Goal: Task Accomplishment & Management: Manage account settings

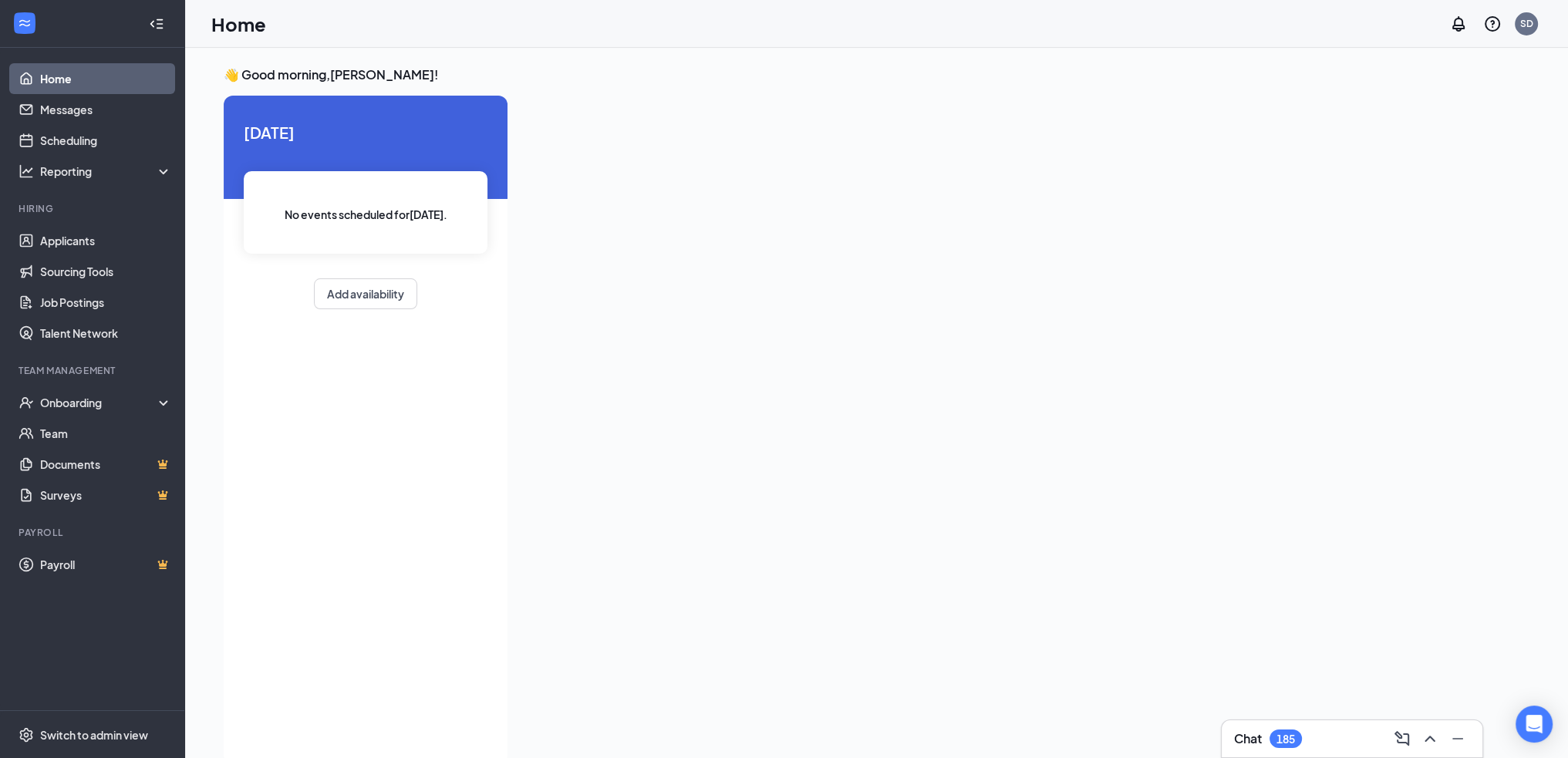
click at [1297, 750] on div "Chat 185" at bounding box center [1352, 738] width 236 height 24
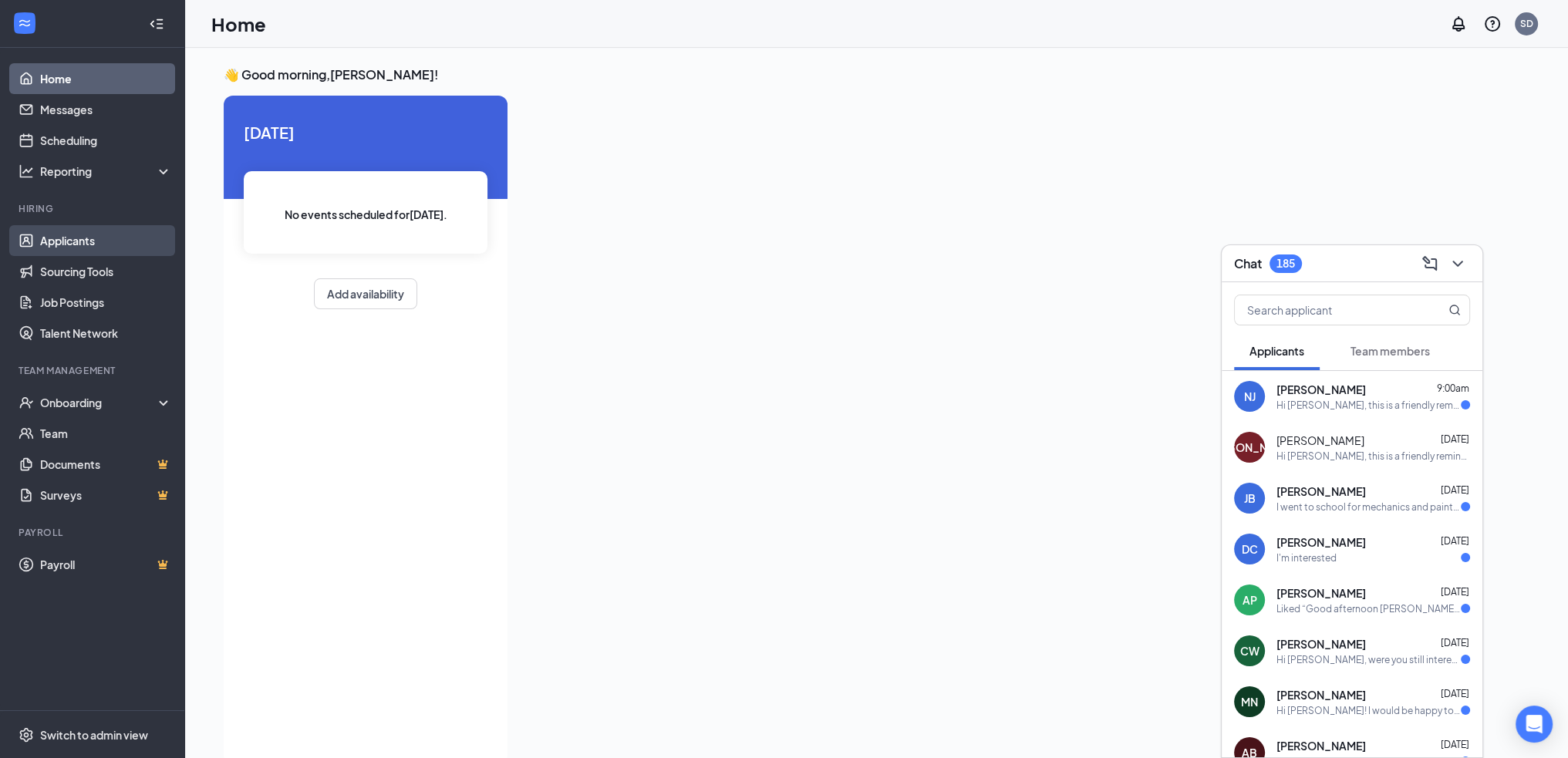
click at [92, 238] on link "Applicants" at bounding box center [106, 240] width 132 height 31
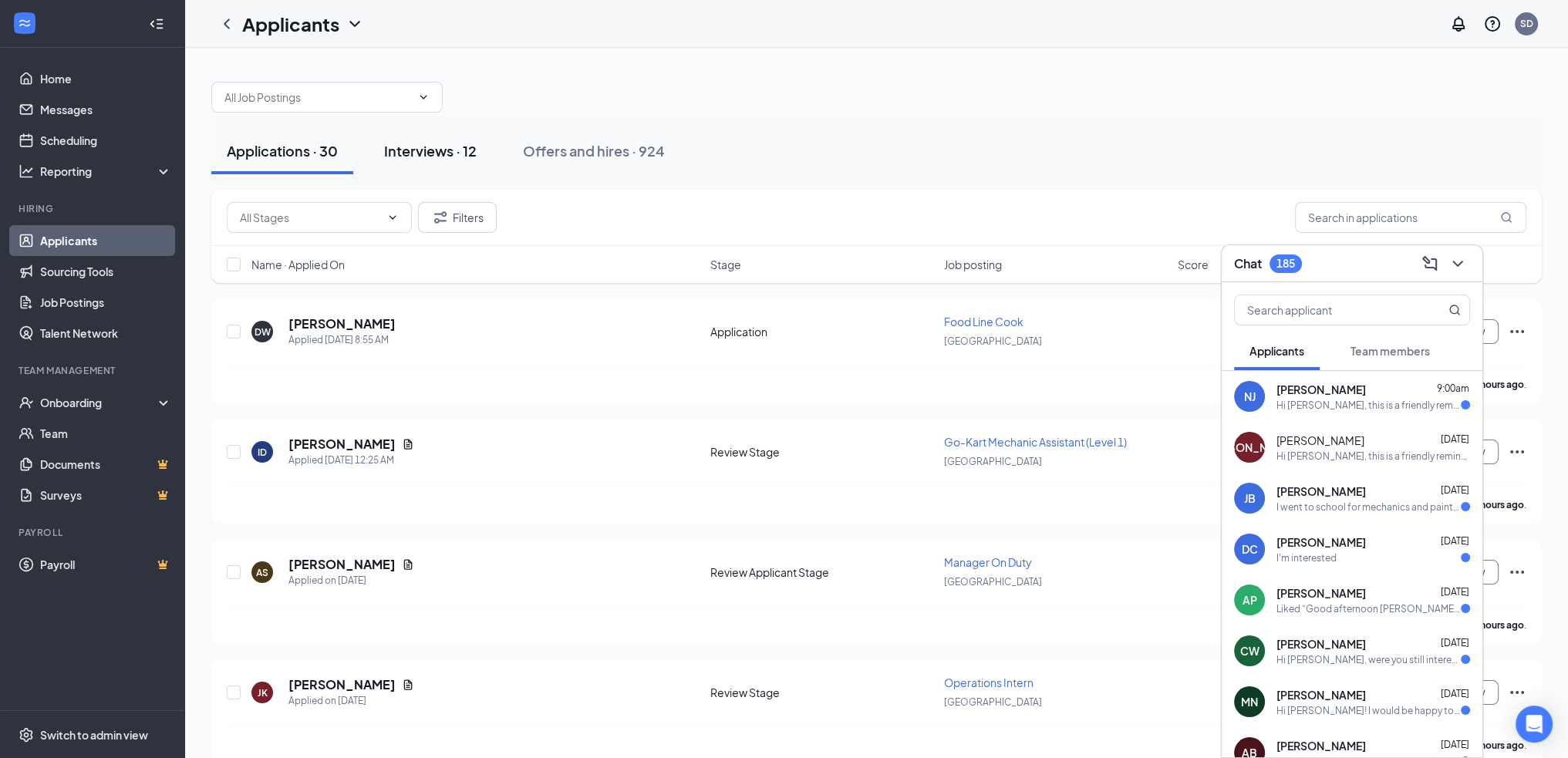
click at [435, 151] on div "Interviews · 12" at bounding box center [430, 150] width 92 height 19
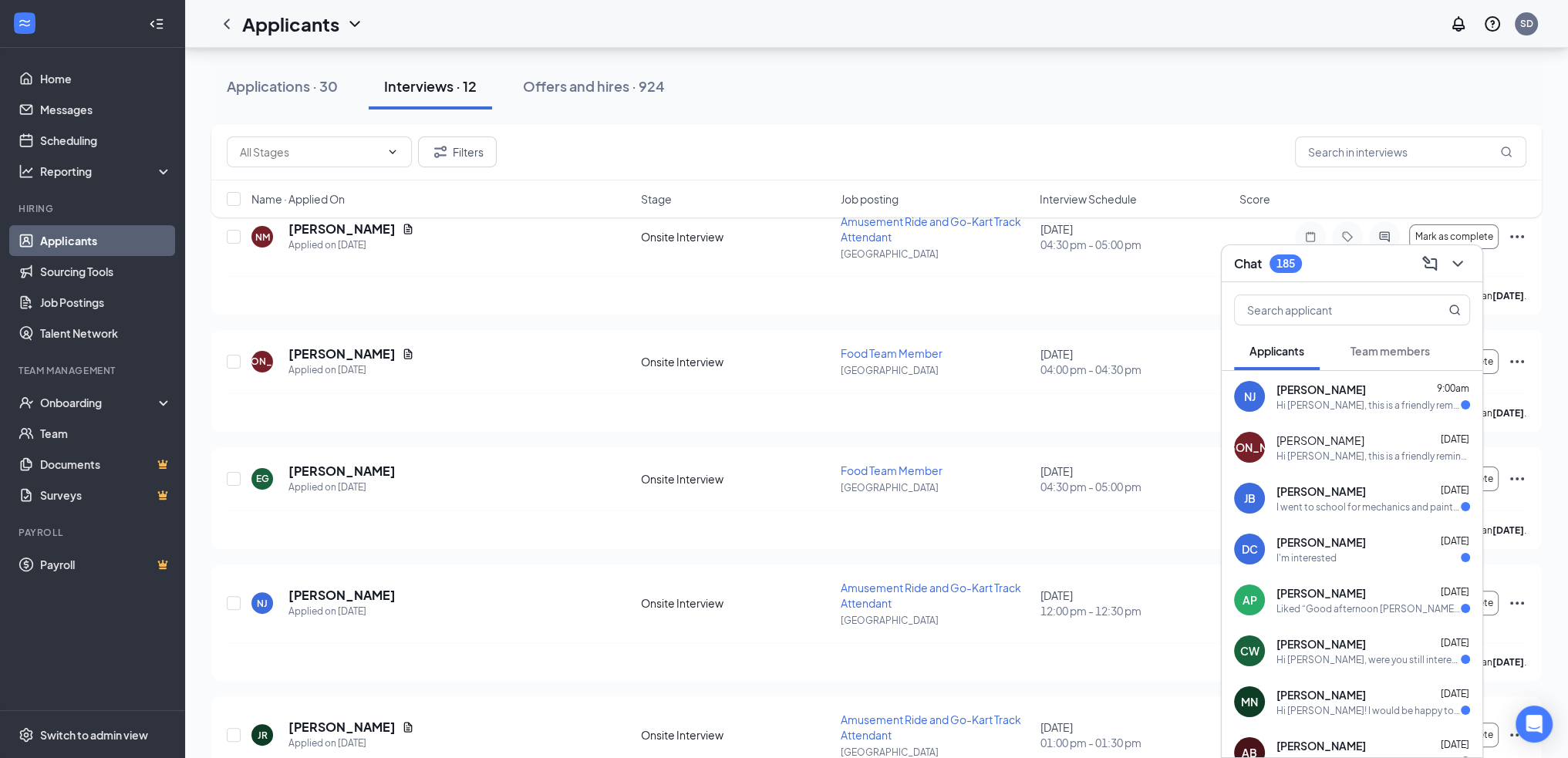
scroll to position [18, 0]
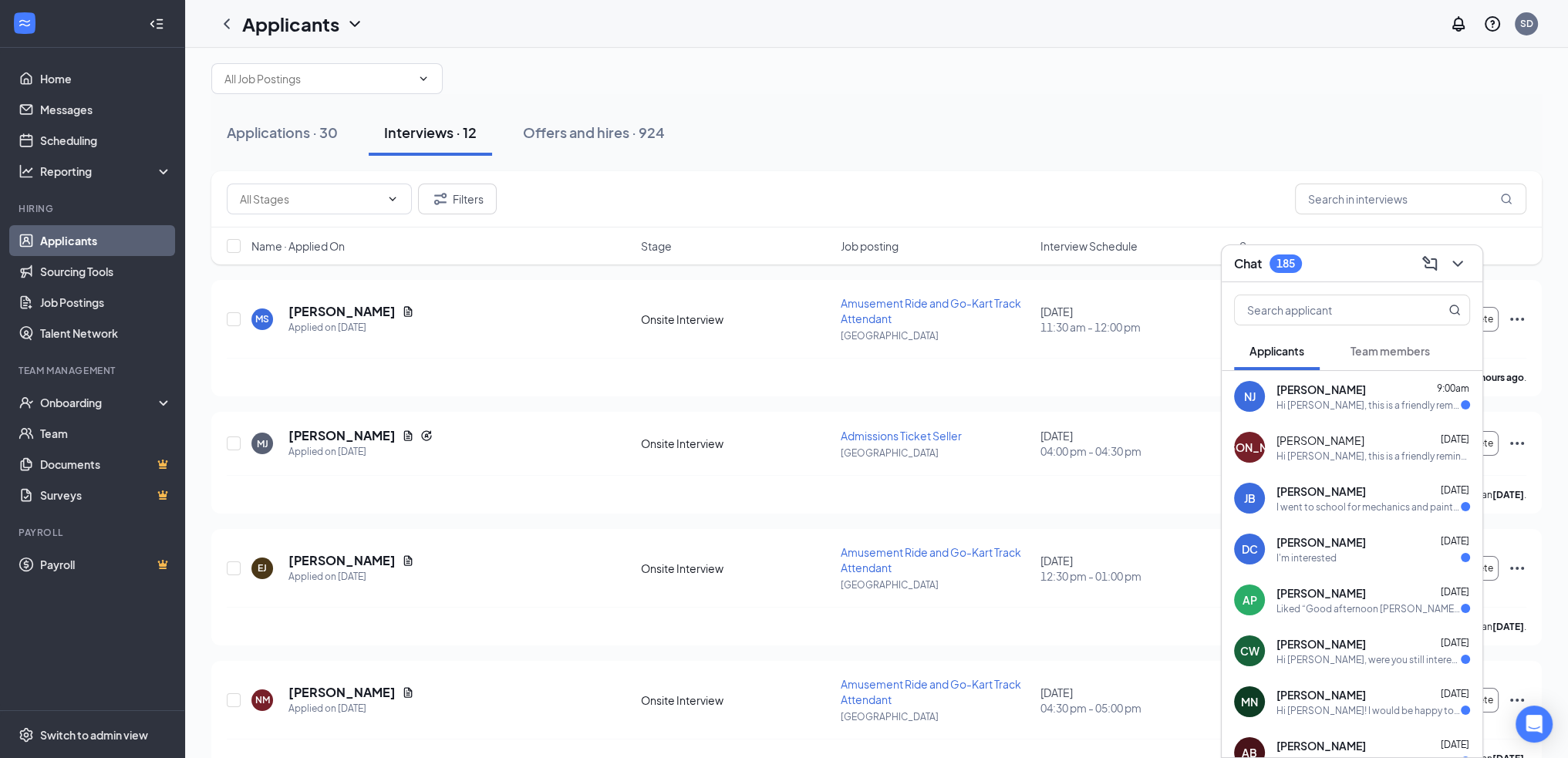
click at [1470, 257] on div at bounding box center [1456, 263] width 28 height 24
click at [1462, 269] on icon "ChevronDown" at bounding box center [1458, 264] width 18 height 18
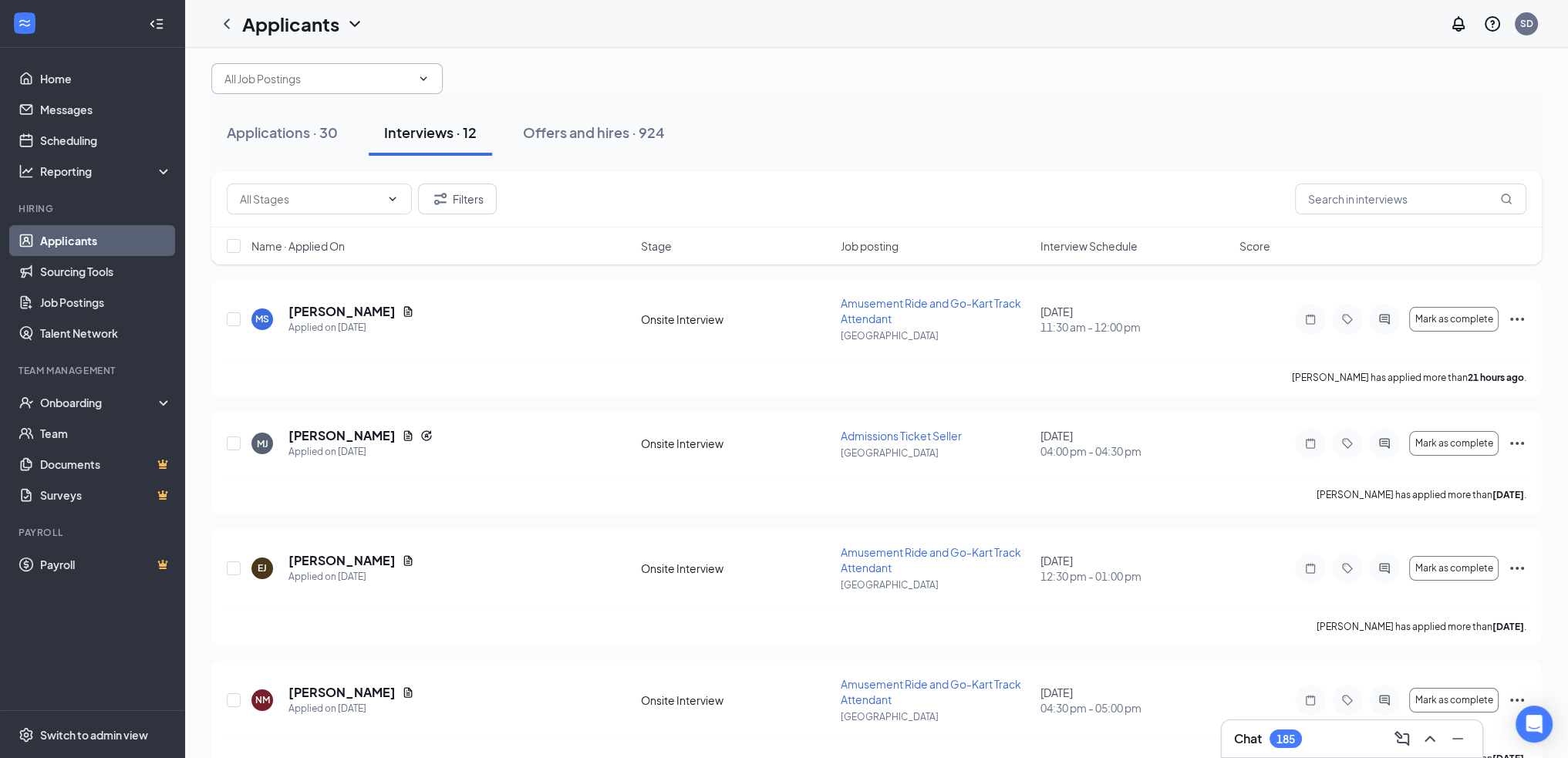
click at [425, 82] on icon "ChevronDown" at bounding box center [423, 78] width 13 height 13
click at [568, 190] on div "Filters" at bounding box center [877, 198] width 1300 height 31
click at [484, 203] on button "Filters" at bounding box center [457, 198] width 79 height 31
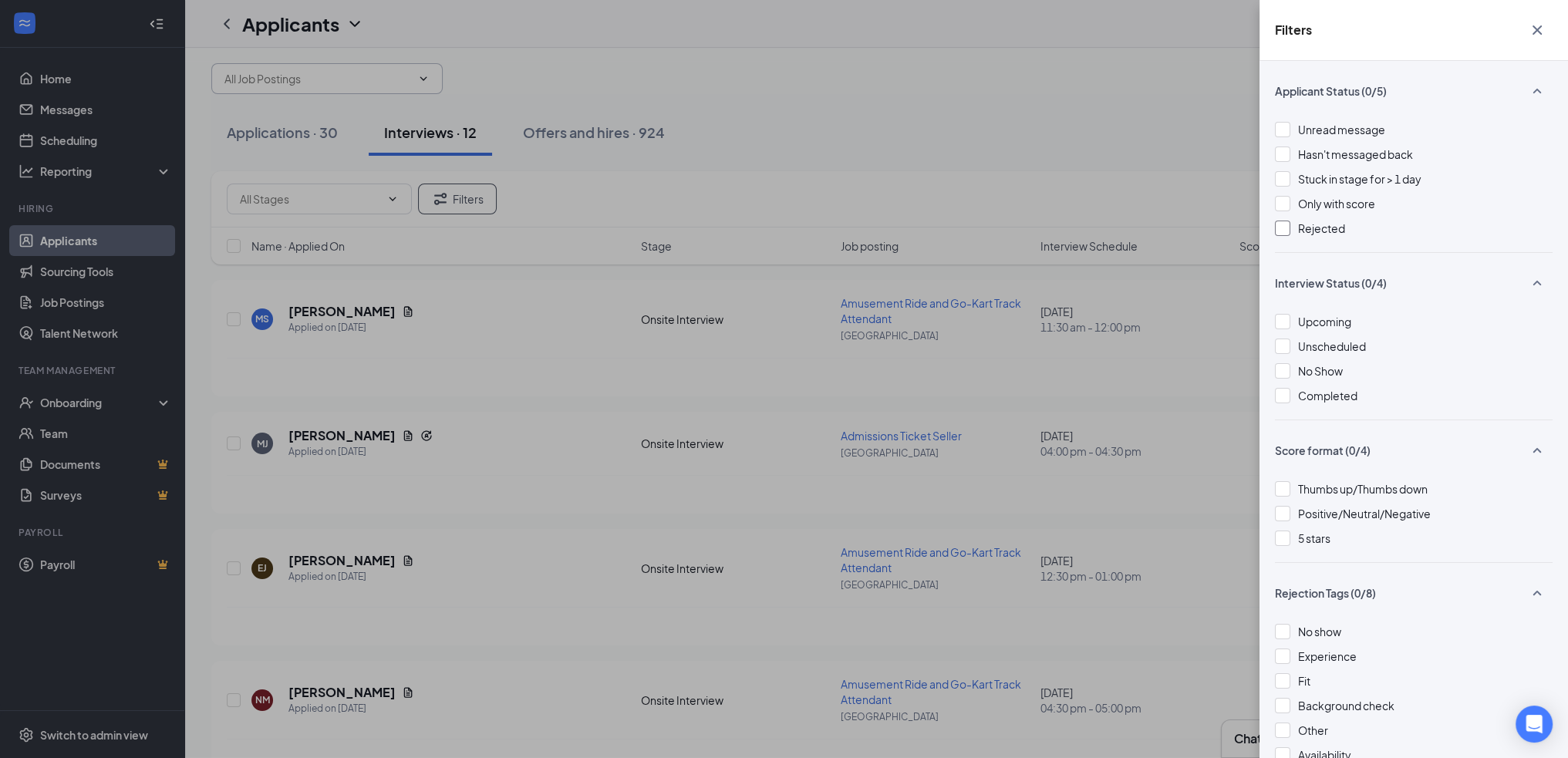
click at [1277, 229] on div at bounding box center [1283, 228] width 15 height 15
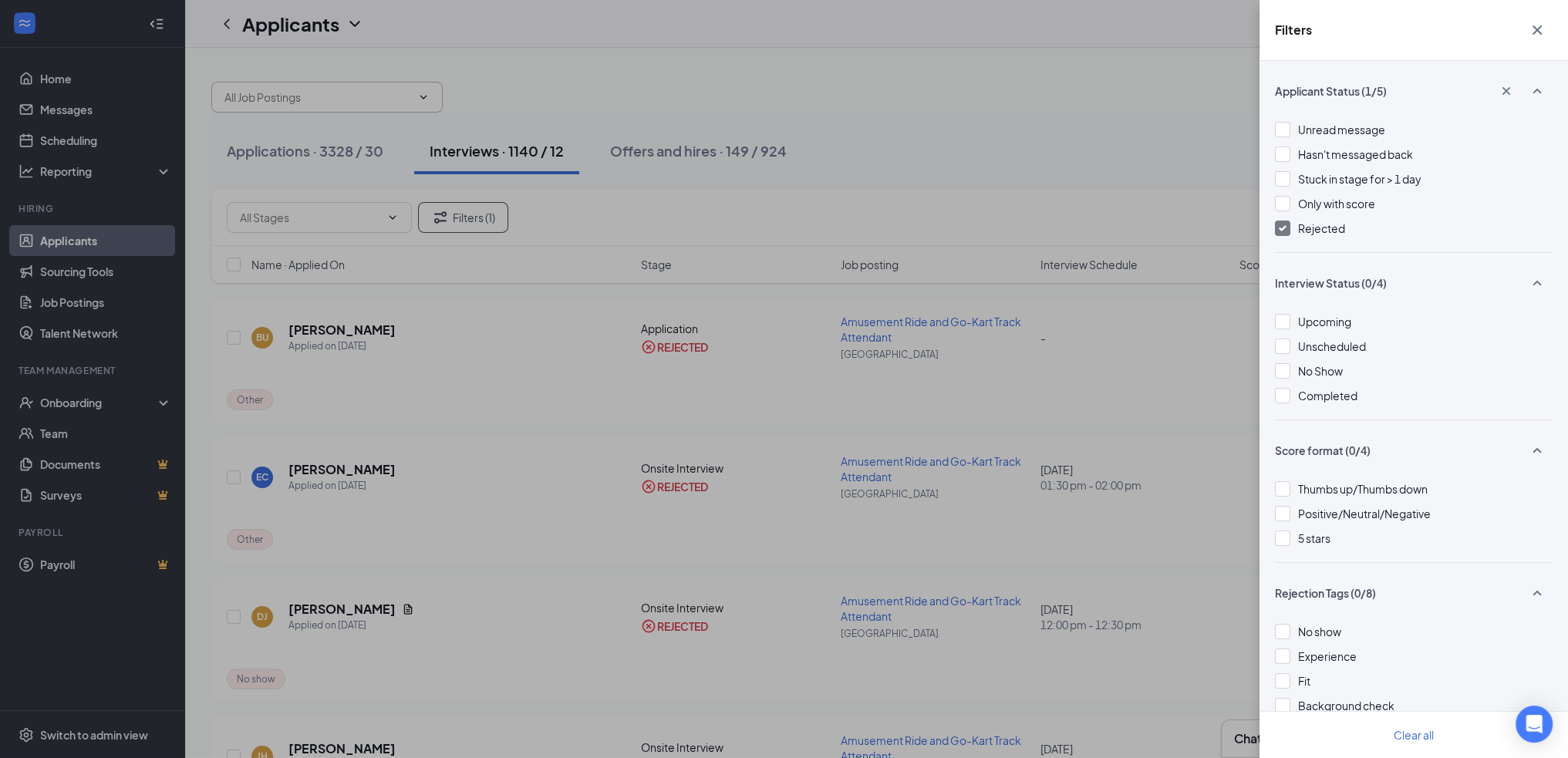
click at [935, 182] on div "Filters Applicant Status (1/5) Unread message Hasn't messaged back Stuck in sta…" at bounding box center [784, 379] width 1568 height 758
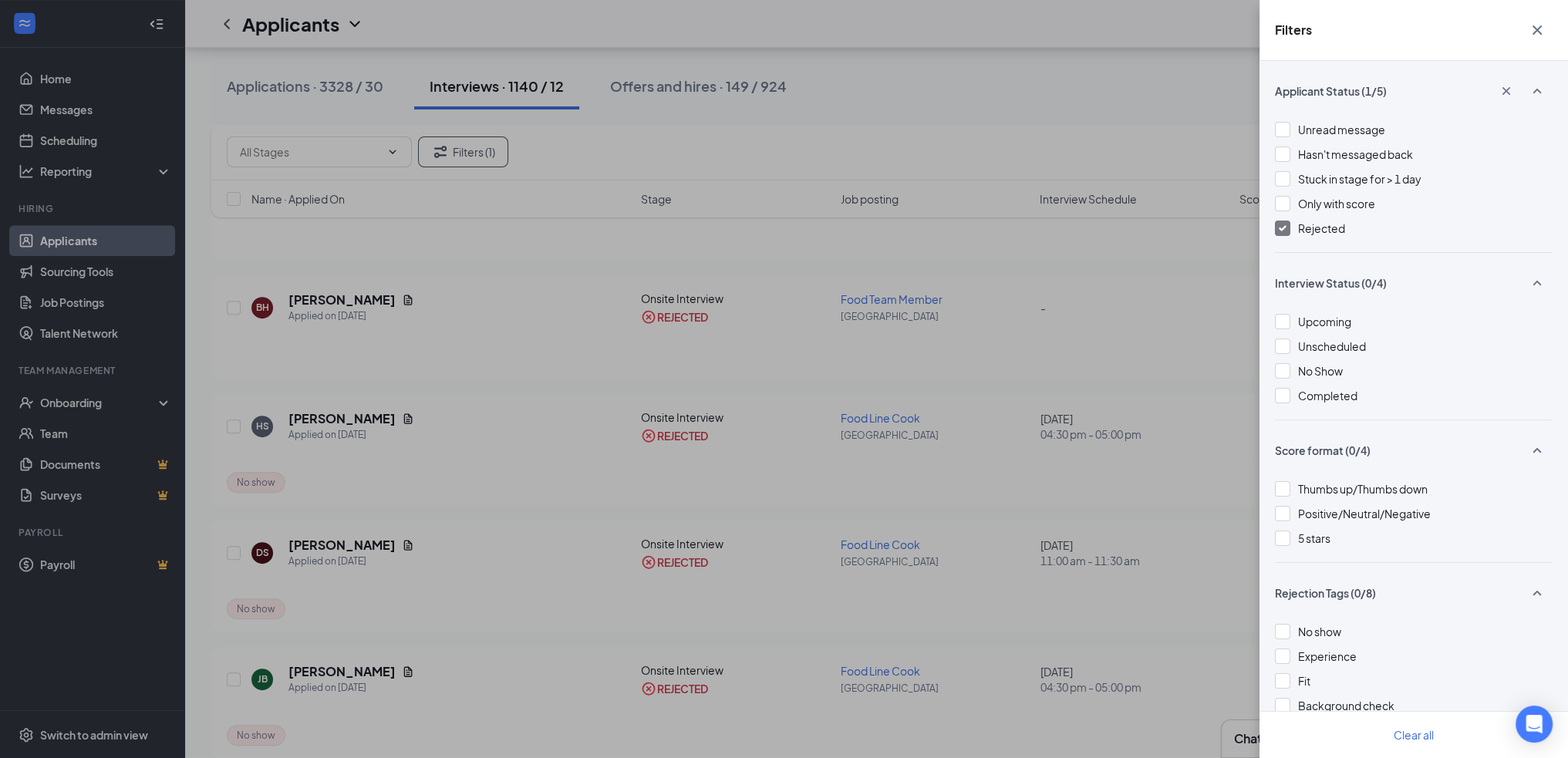
scroll to position [1156, 0]
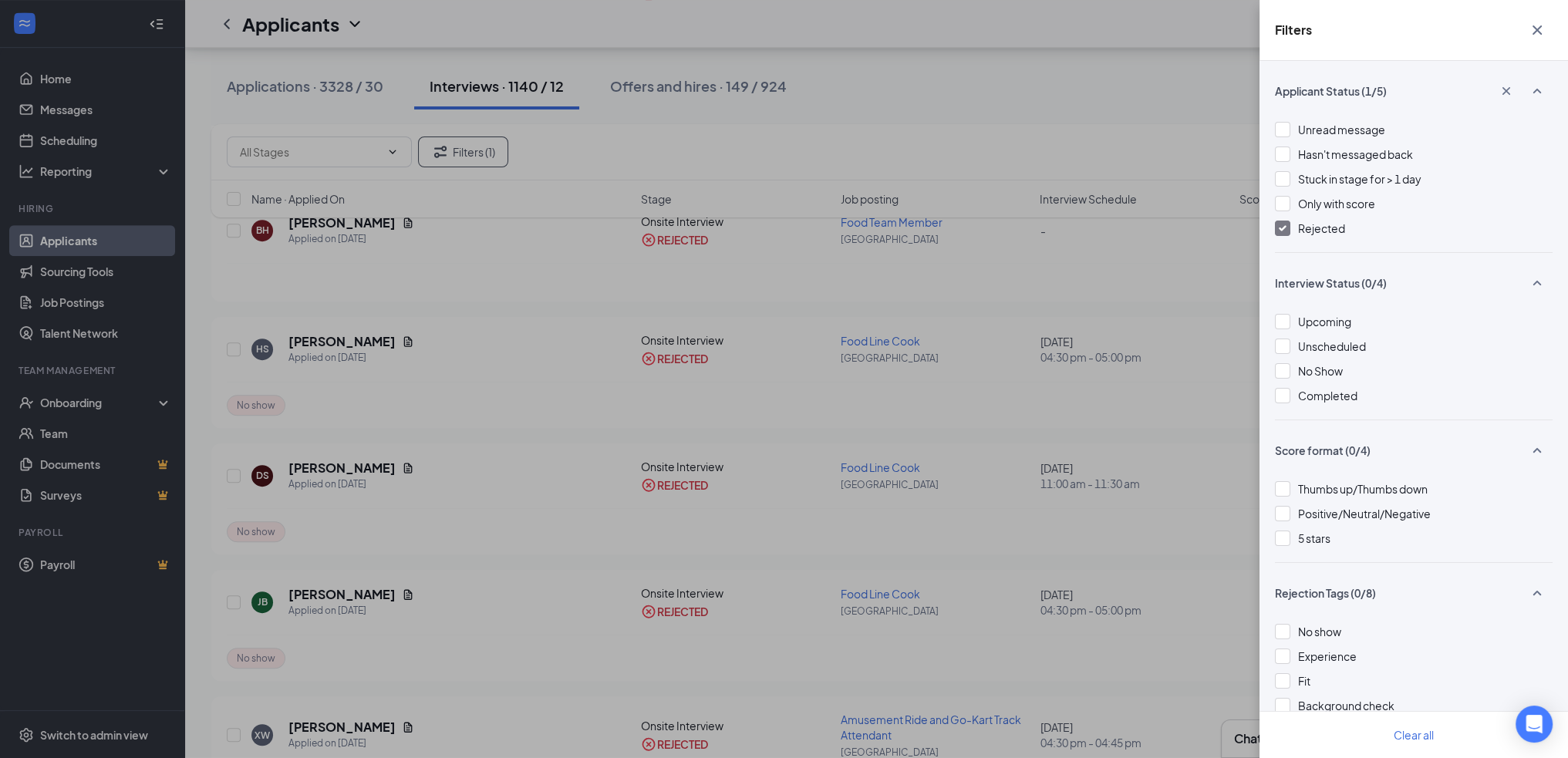
click at [1534, 33] on icon "Cross" at bounding box center [1537, 29] width 9 height 9
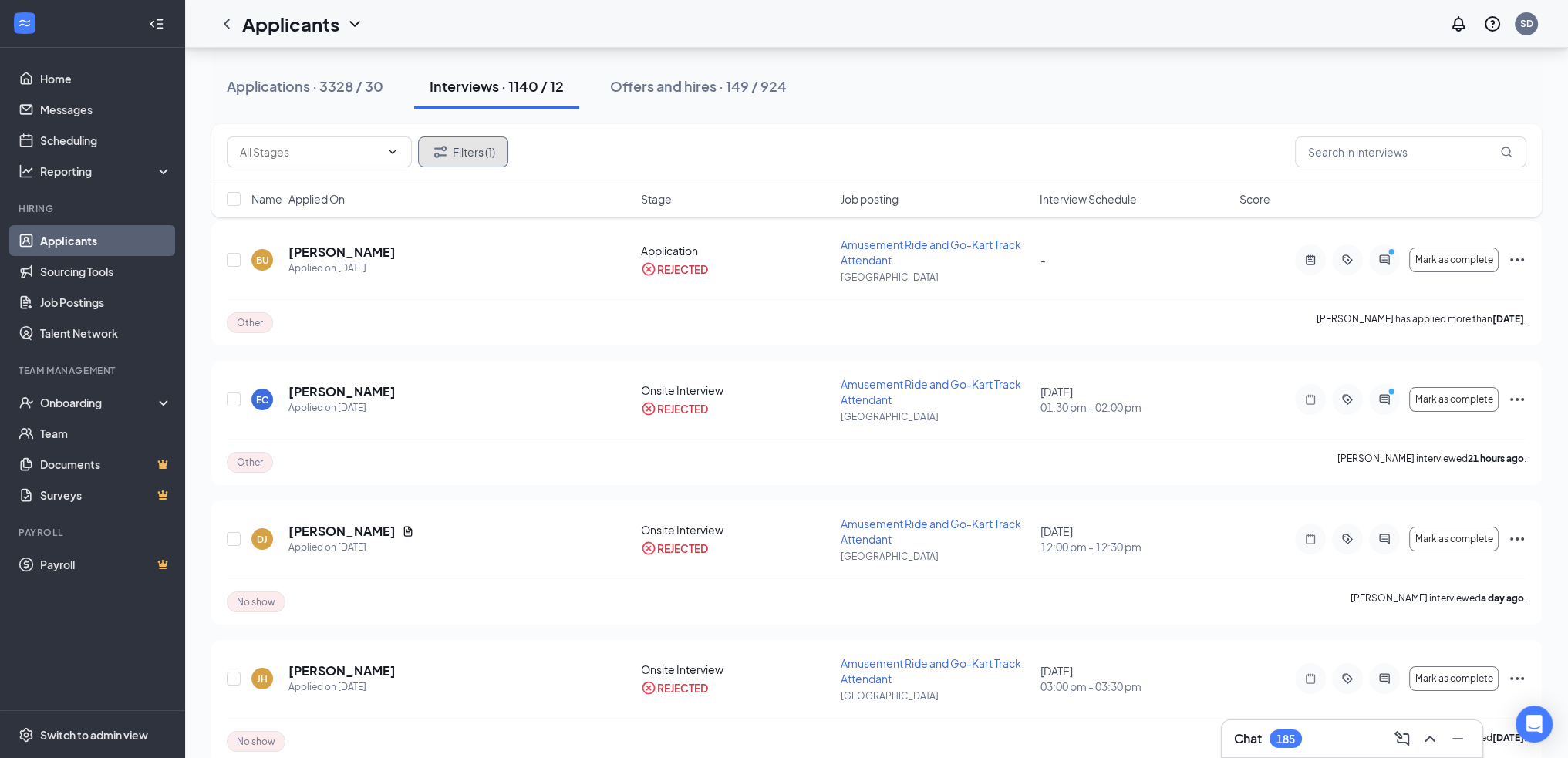
scroll to position [0, 0]
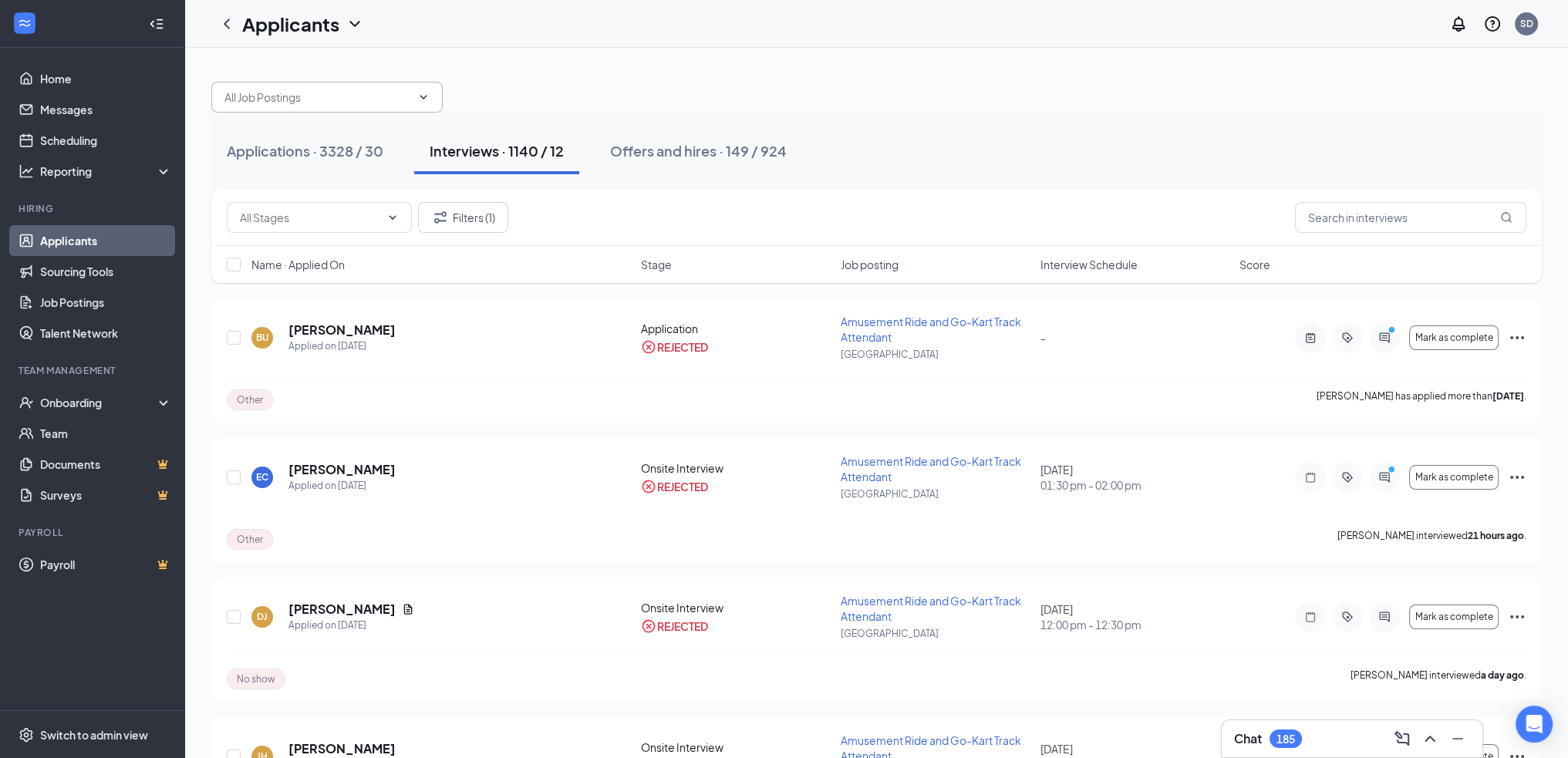
click at [415, 98] on span at bounding box center [422, 97] width 15 height 13
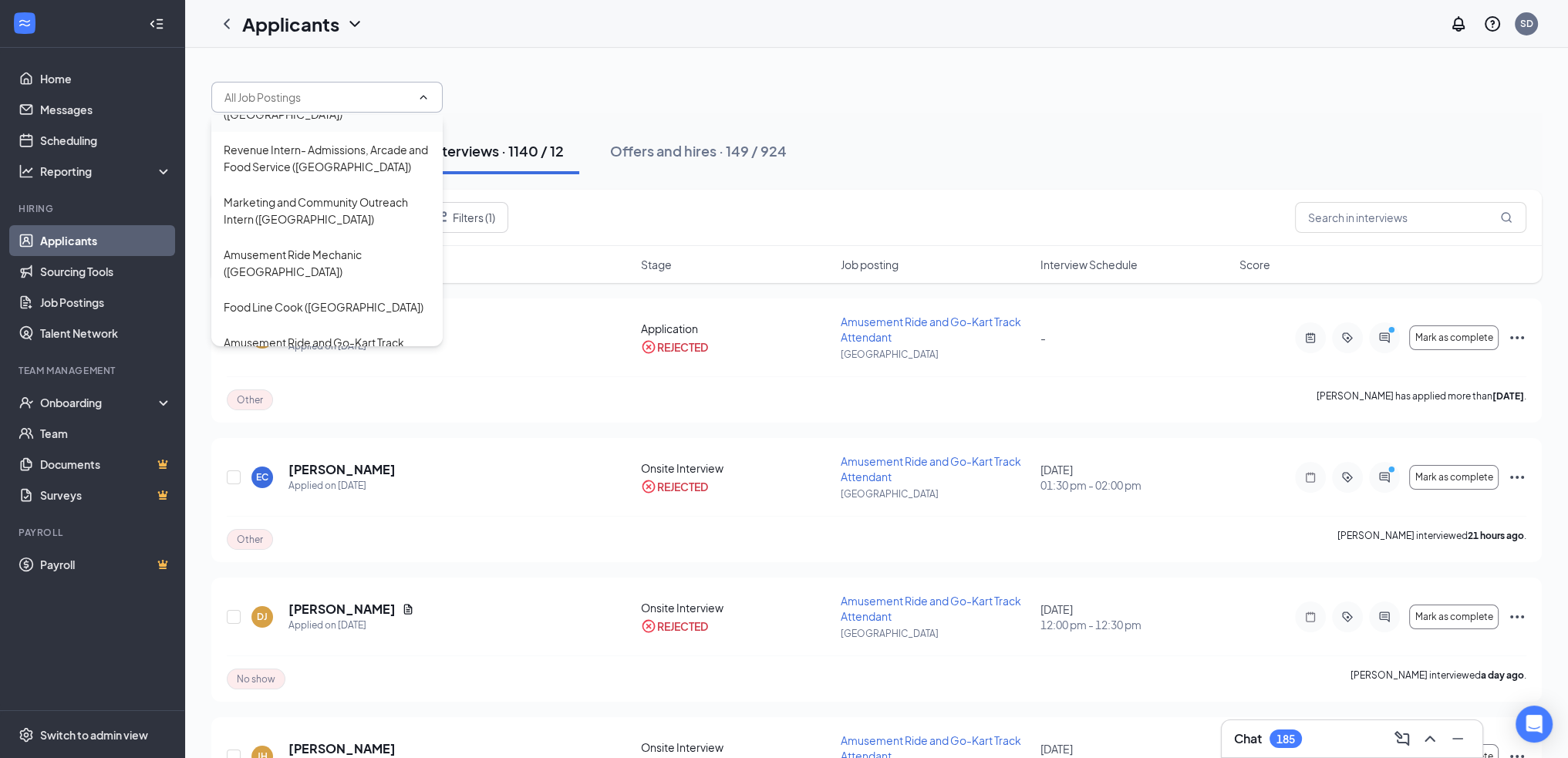
scroll to position [462, 0]
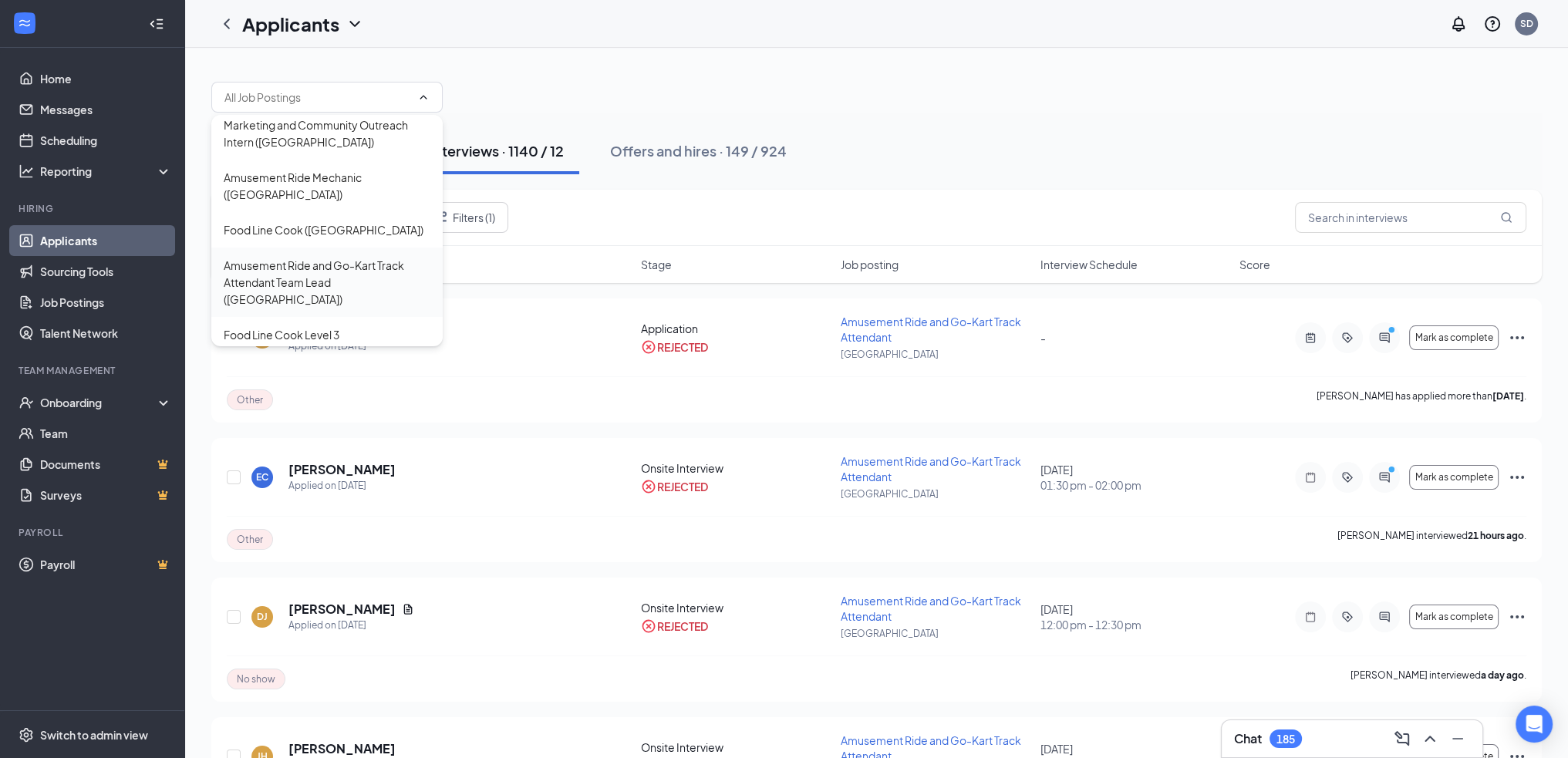
click at [341, 257] on div "Amusement Ride and Go-Kart Track Attendant Team Lead ([GEOGRAPHIC_DATA])" at bounding box center [327, 282] width 207 height 51
type input "Amusement Ride and Go-Kart Track Attendant Team Lead ([GEOGRAPHIC_DATA])"
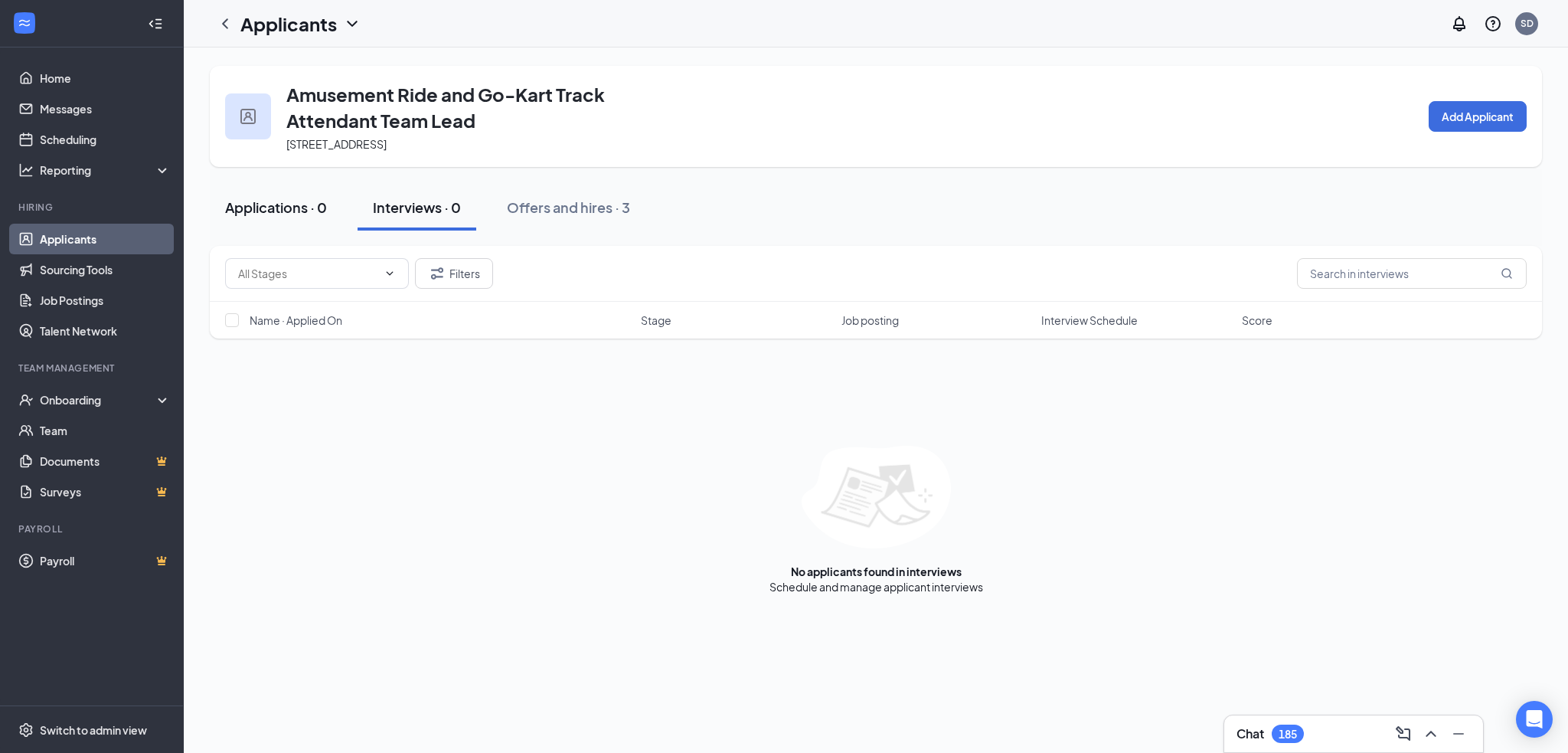
click at [304, 205] on div "Applications · 0" at bounding box center [276, 207] width 102 height 19
click at [226, 32] on icon "ChevronLeft" at bounding box center [225, 23] width 18 height 18
click at [224, 27] on icon "ChevronLeft" at bounding box center [225, 23] width 18 height 18
click at [227, 23] on icon "ChevronLeft" at bounding box center [225, 23] width 18 height 18
click at [229, 25] on icon "ChevronLeft" at bounding box center [225, 23] width 18 height 18
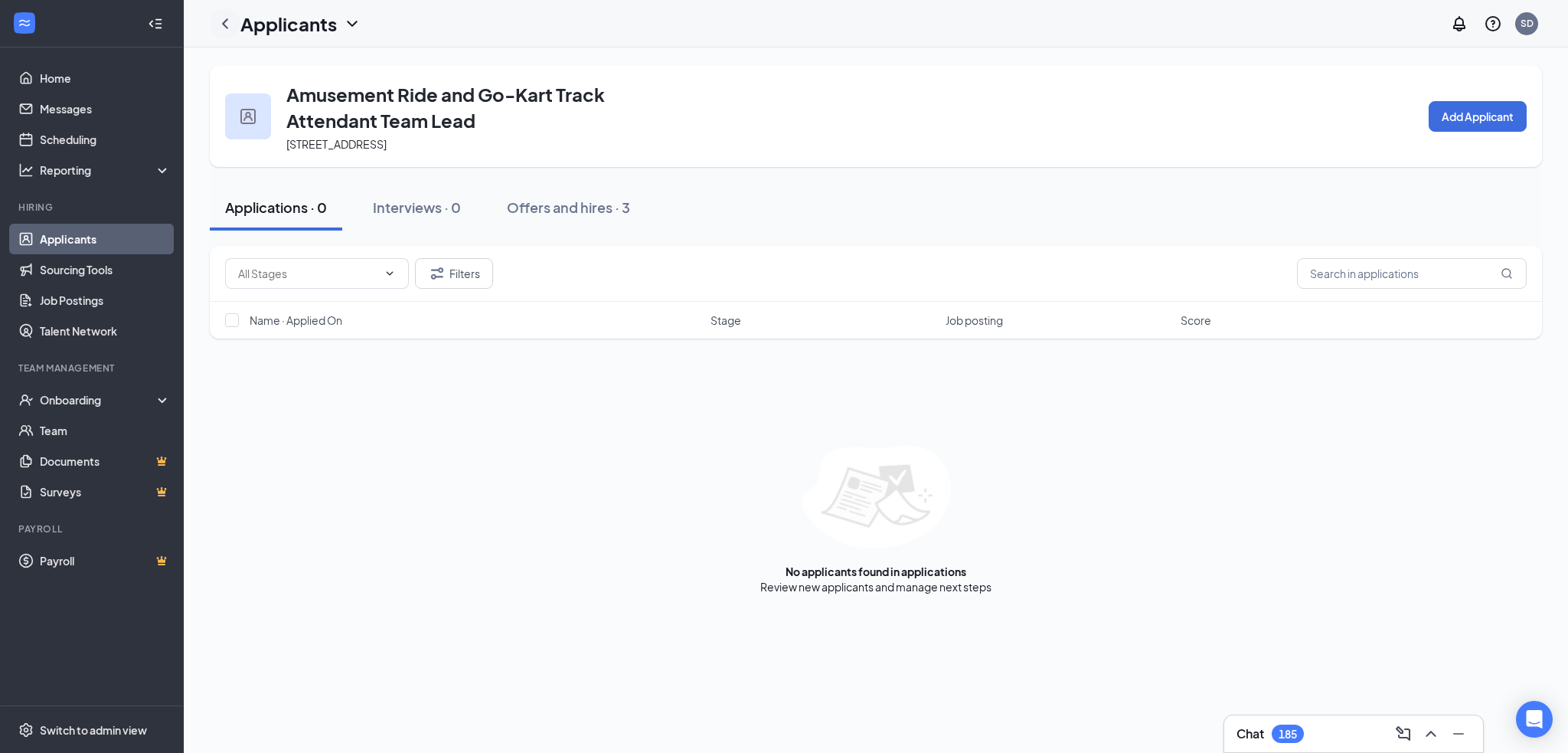
click at [229, 25] on icon "ChevronLeft" at bounding box center [225, 23] width 18 height 18
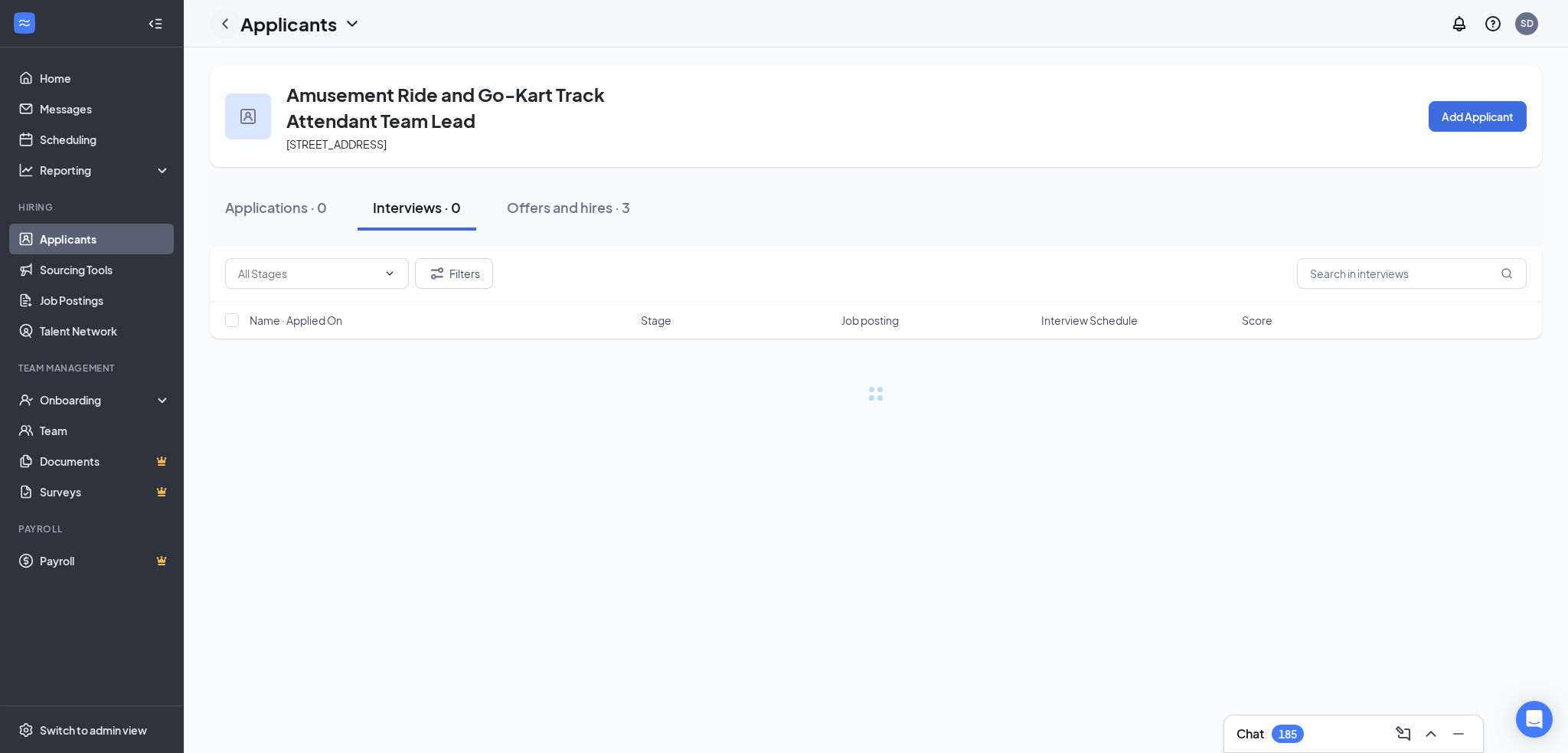
click at [229, 25] on icon "ChevronLeft" at bounding box center [225, 23] width 18 height 18
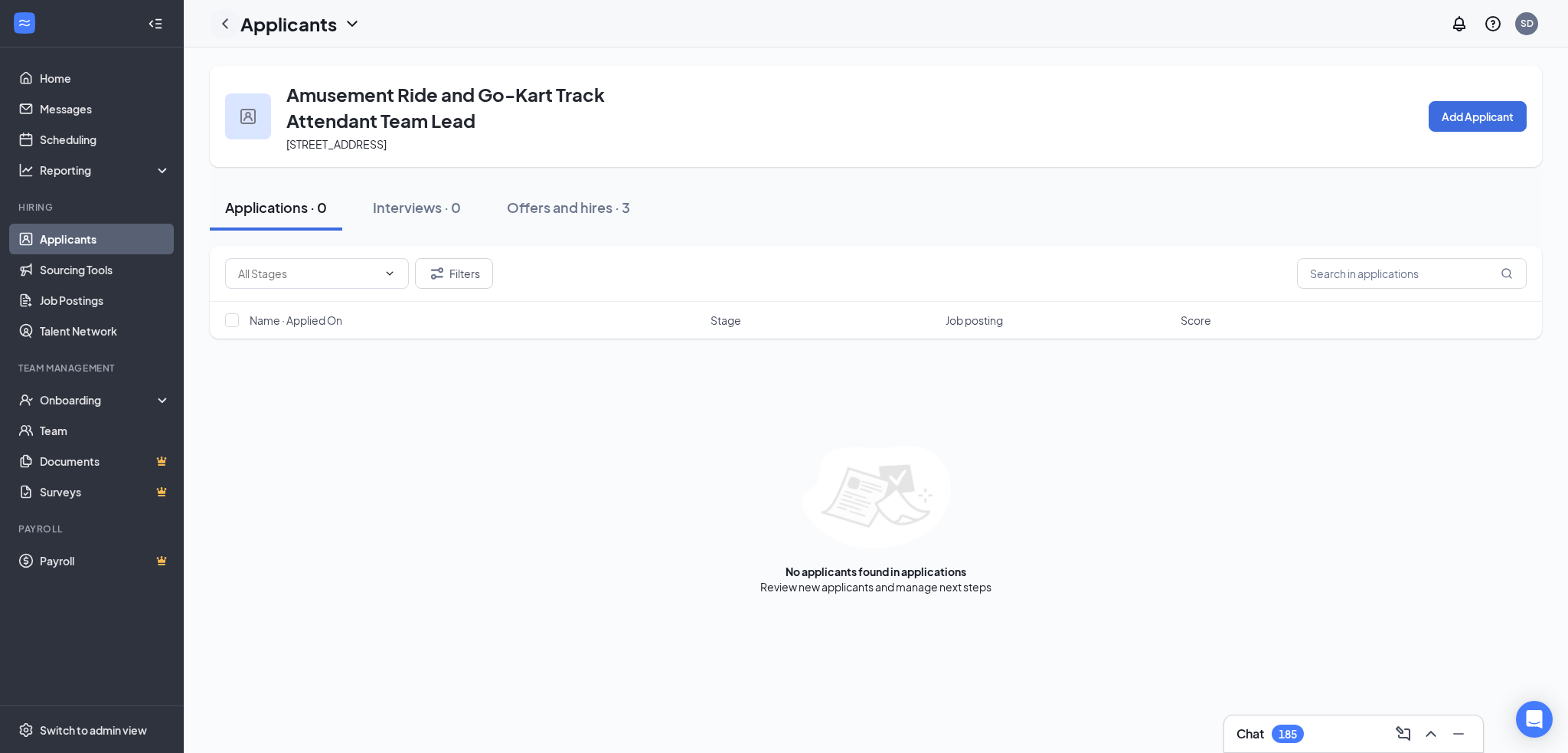
click at [227, 25] on icon "ChevronLeft" at bounding box center [225, 23] width 18 height 18
click at [227, 24] on icon "ChevronLeft" at bounding box center [225, 23] width 18 height 18
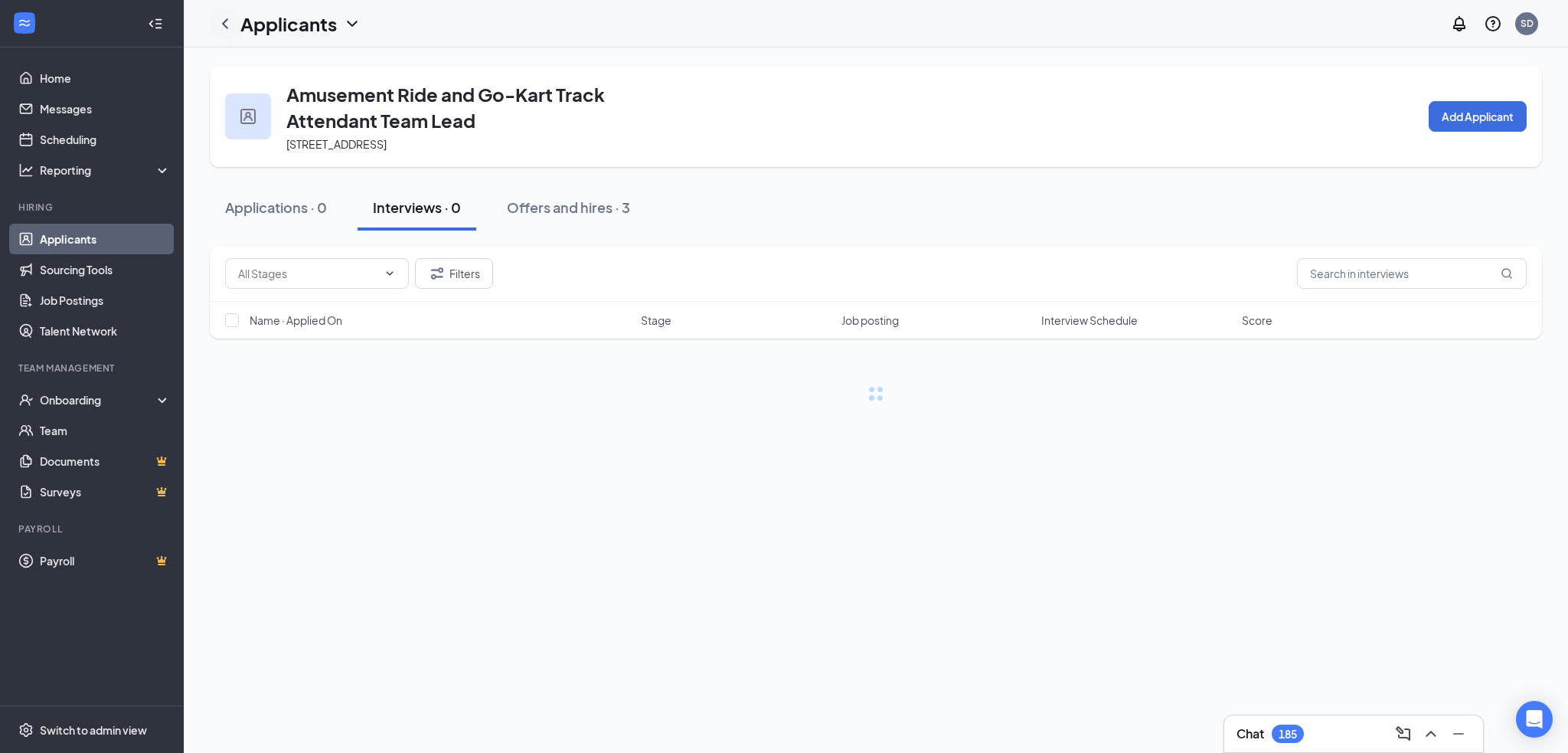
click at [227, 24] on icon "ChevronLeft" at bounding box center [225, 23] width 18 height 18
click at [228, 24] on icon "ChevronLeft" at bounding box center [225, 23] width 18 height 18
click at [73, 78] on link "Home" at bounding box center [105, 78] width 131 height 31
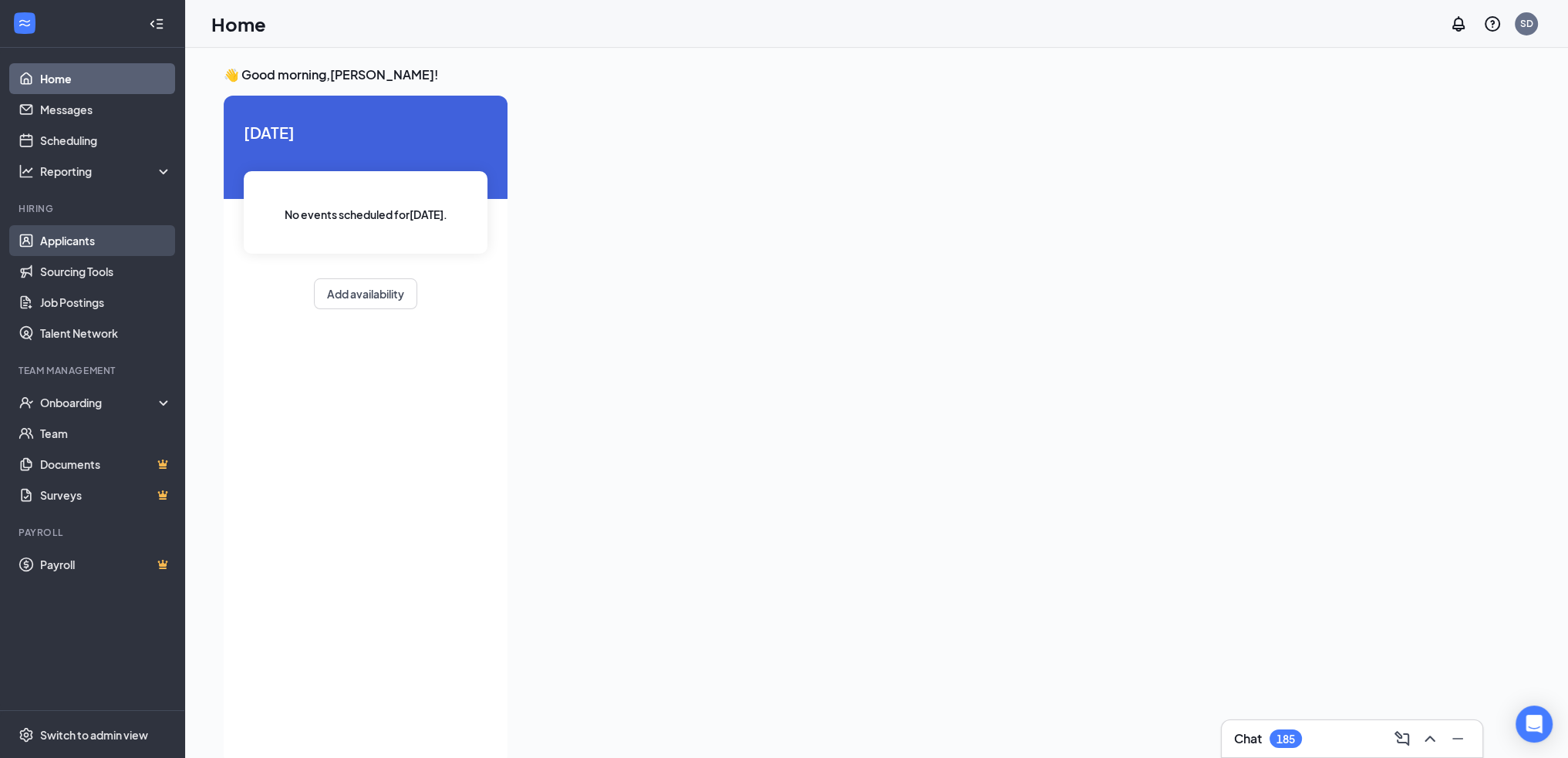
click at [80, 236] on link "Applicants" at bounding box center [106, 240] width 132 height 31
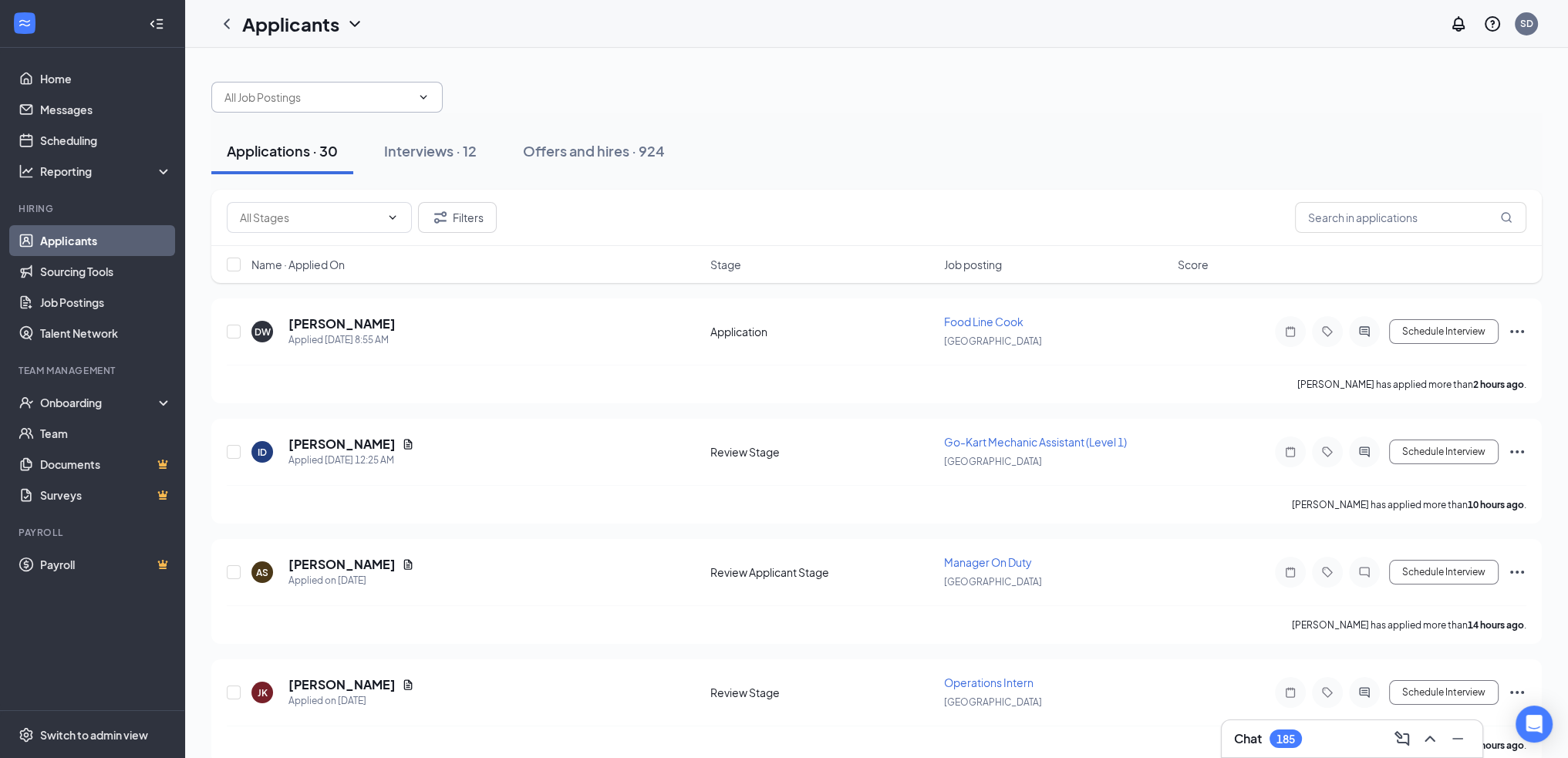
click at [421, 95] on icon "ChevronDown" at bounding box center [423, 97] width 13 height 13
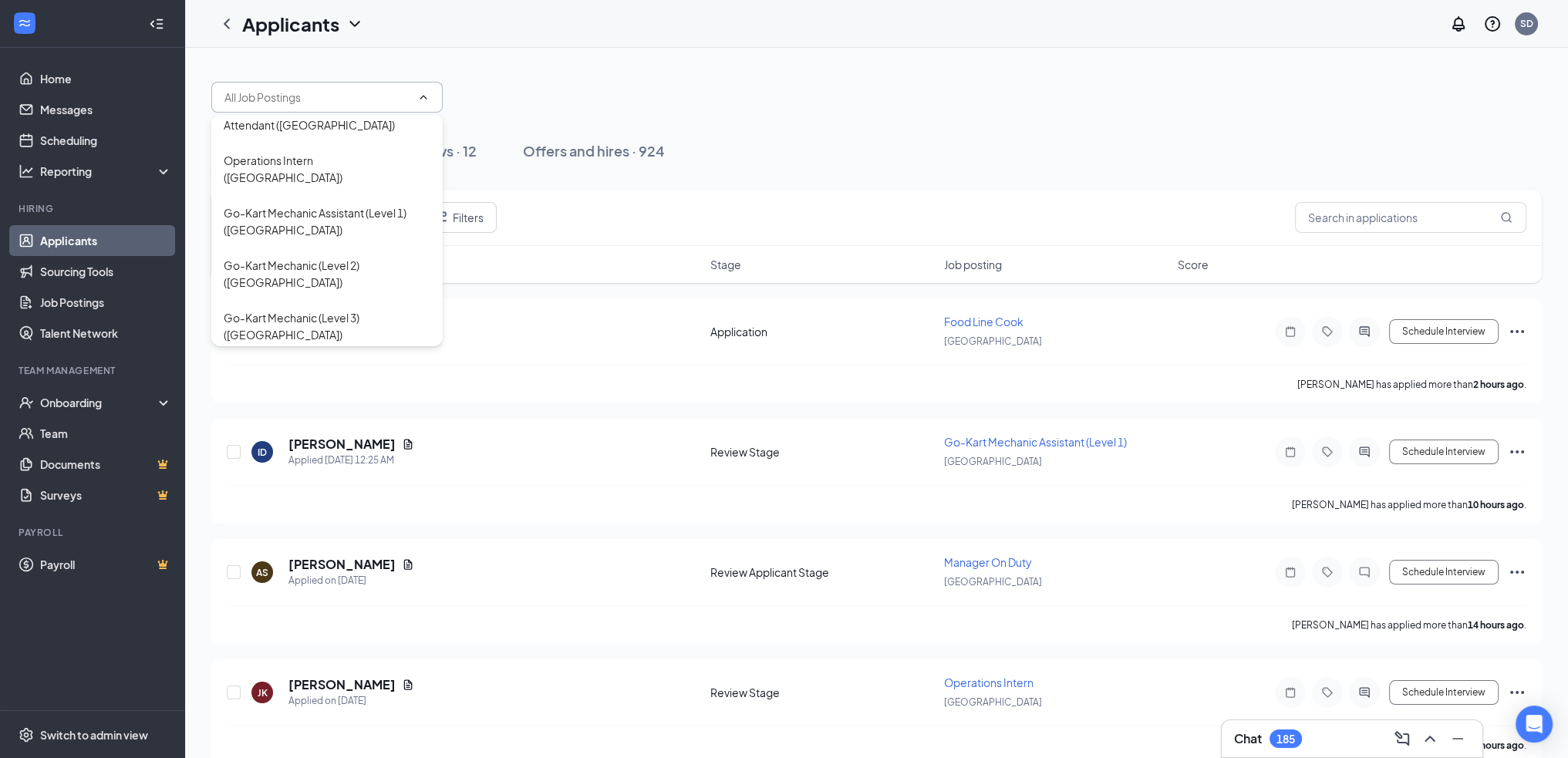
scroll to position [927, 0]
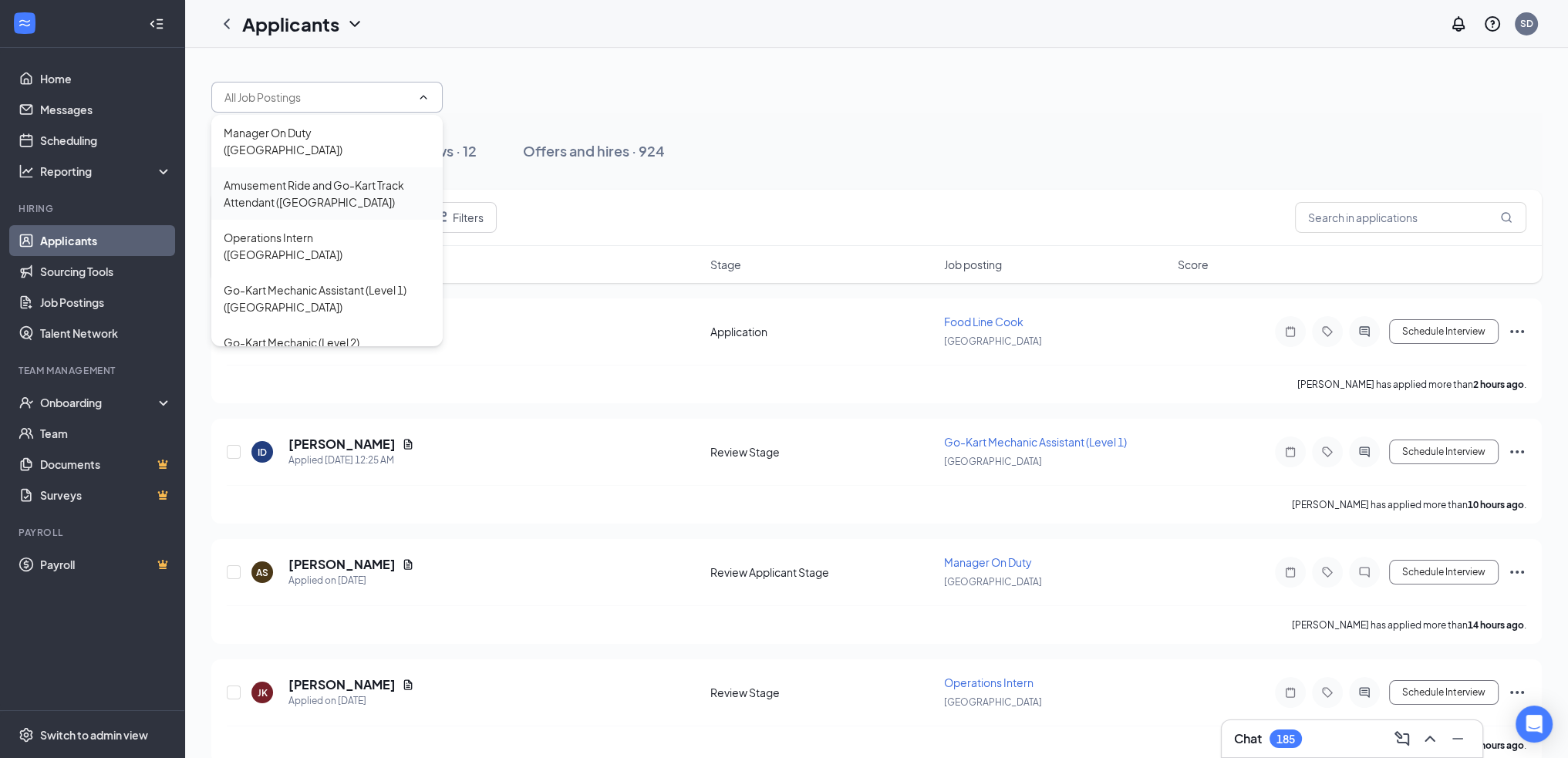
click at [349, 176] on div "Amusement Ride and Go-Kart Track Attendant ([GEOGRAPHIC_DATA])" at bounding box center [327, 193] width 207 height 34
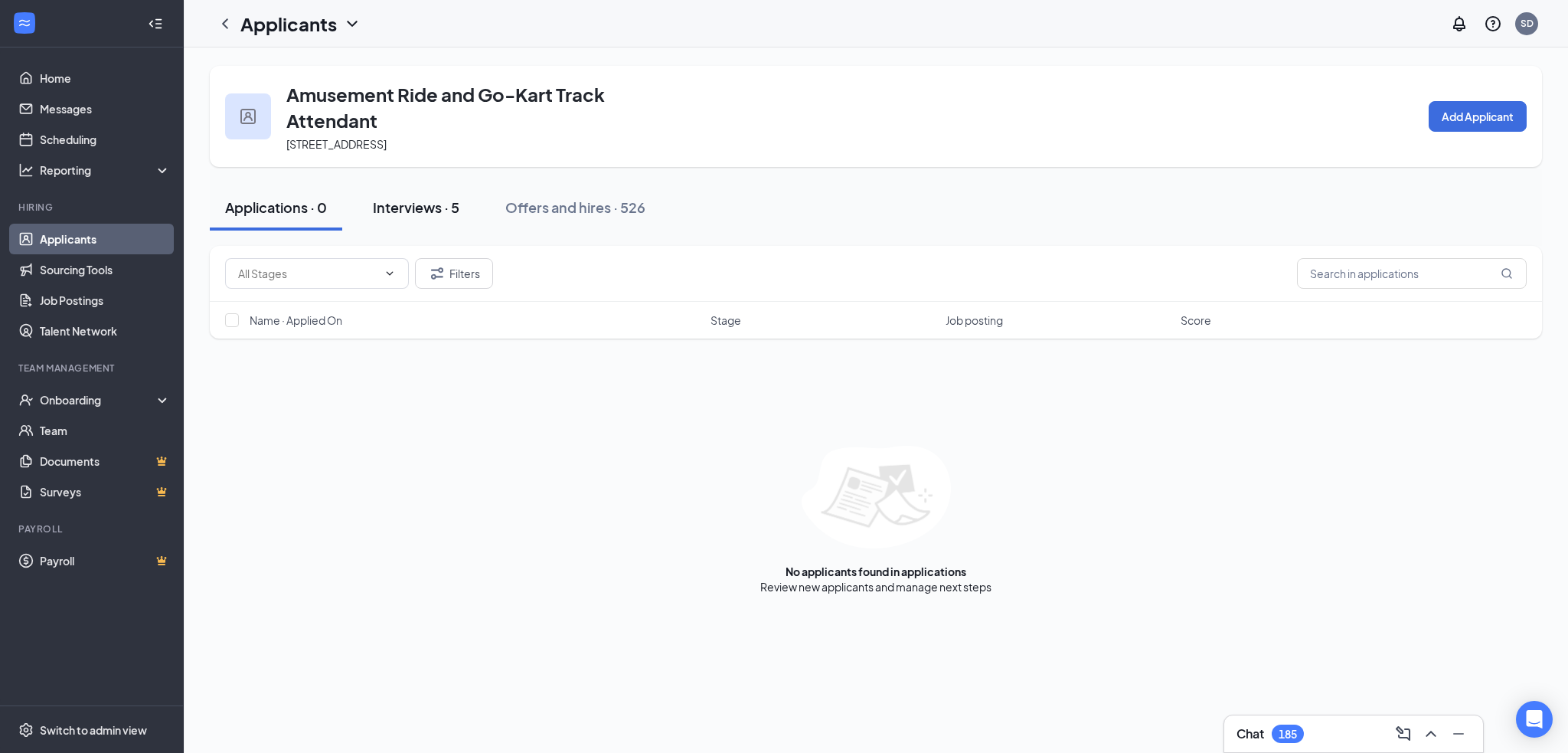
click at [429, 201] on div "Interviews · 5" at bounding box center [416, 207] width 87 height 19
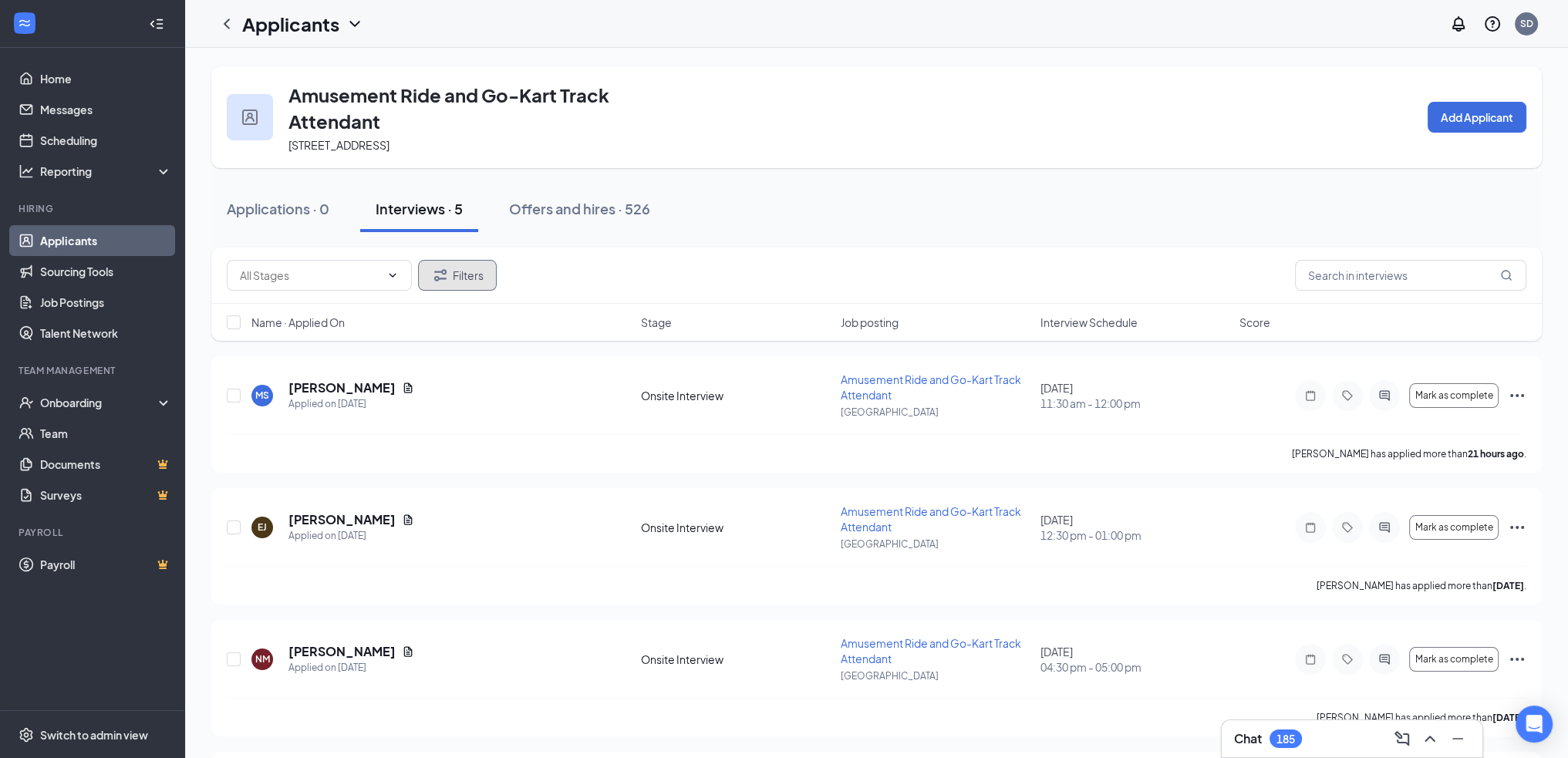
click at [469, 276] on button "Filters" at bounding box center [457, 275] width 79 height 31
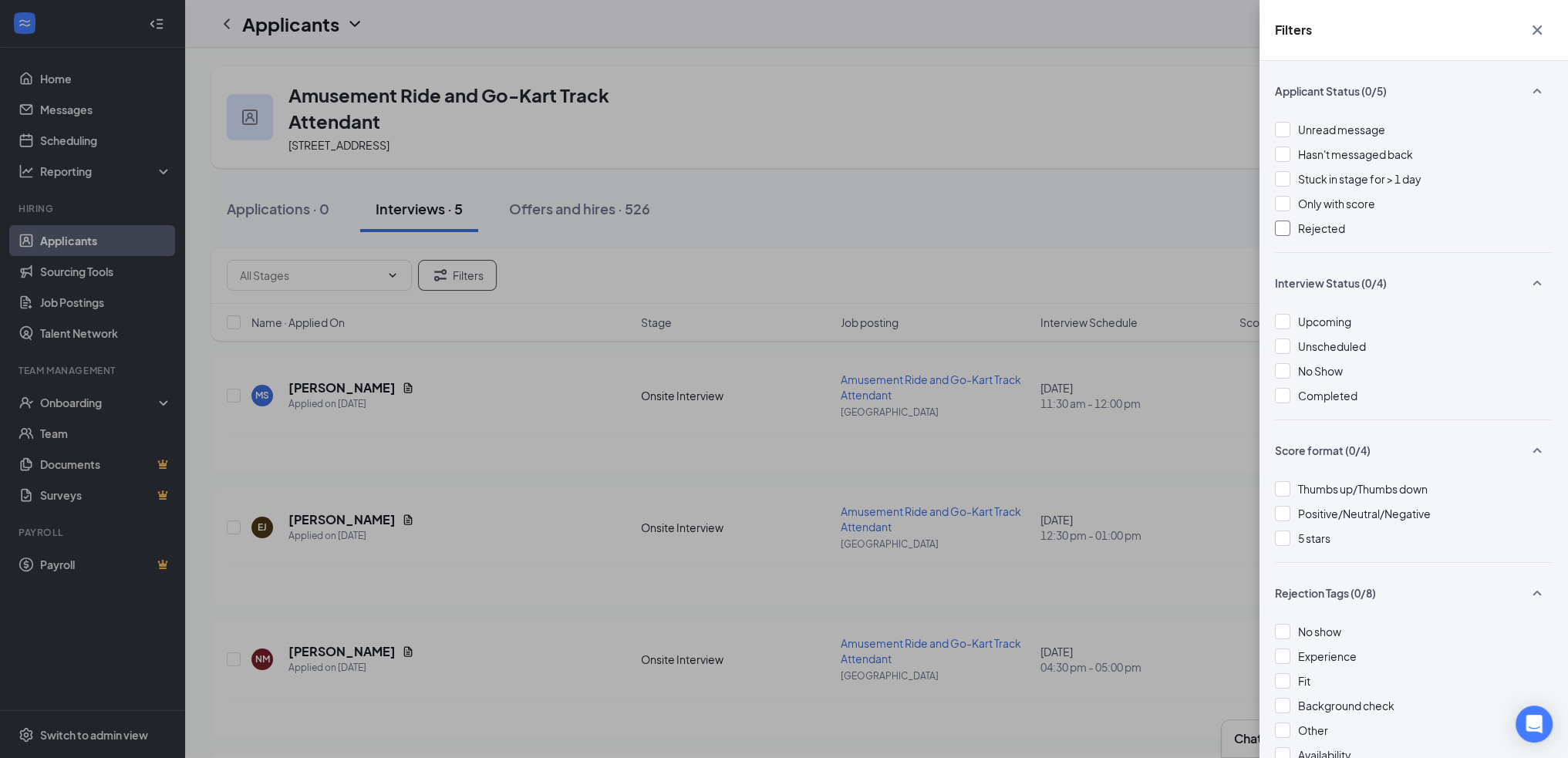
click at [1287, 228] on div at bounding box center [1283, 228] width 15 height 15
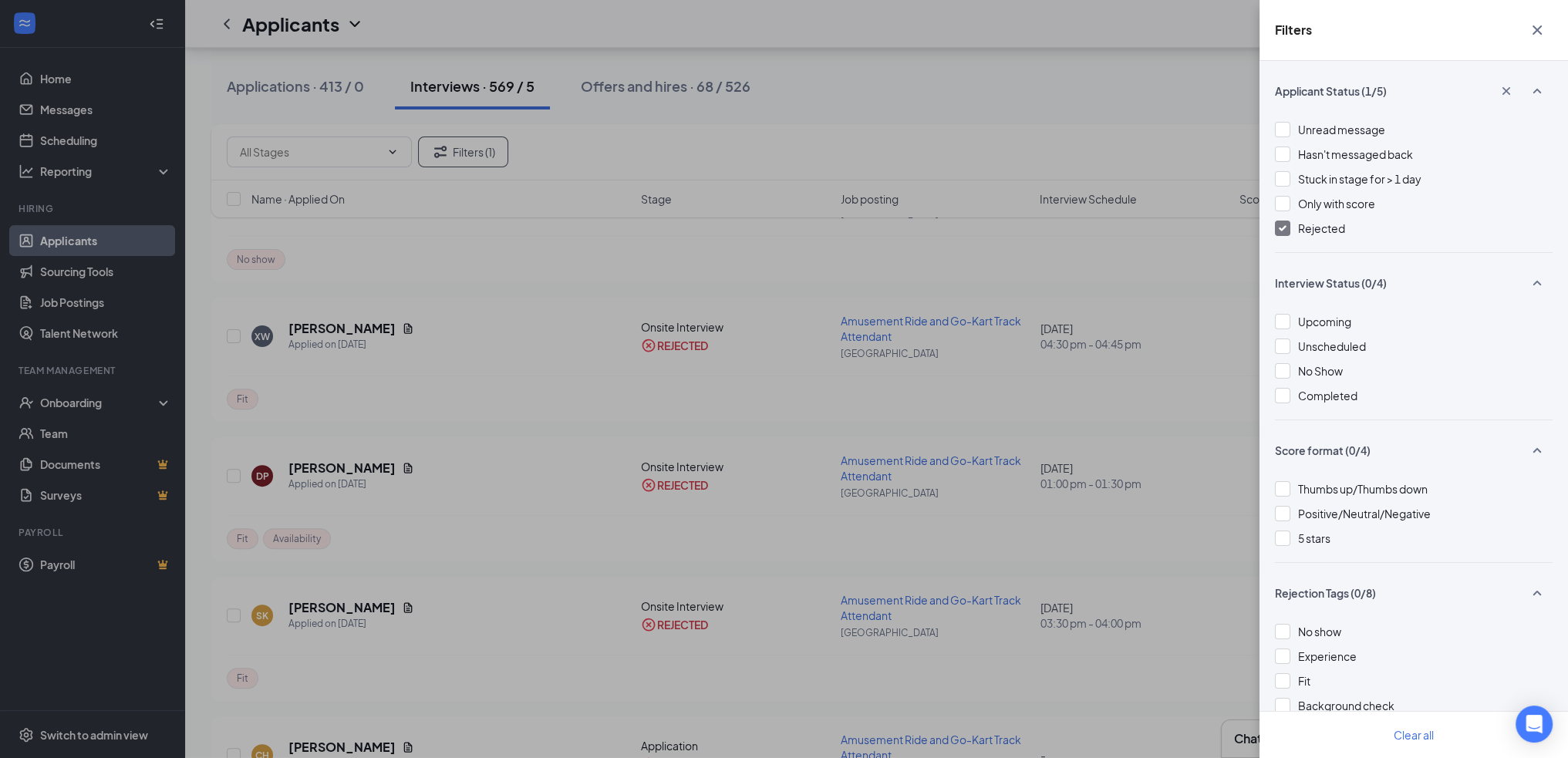
scroll to position [925, 0]
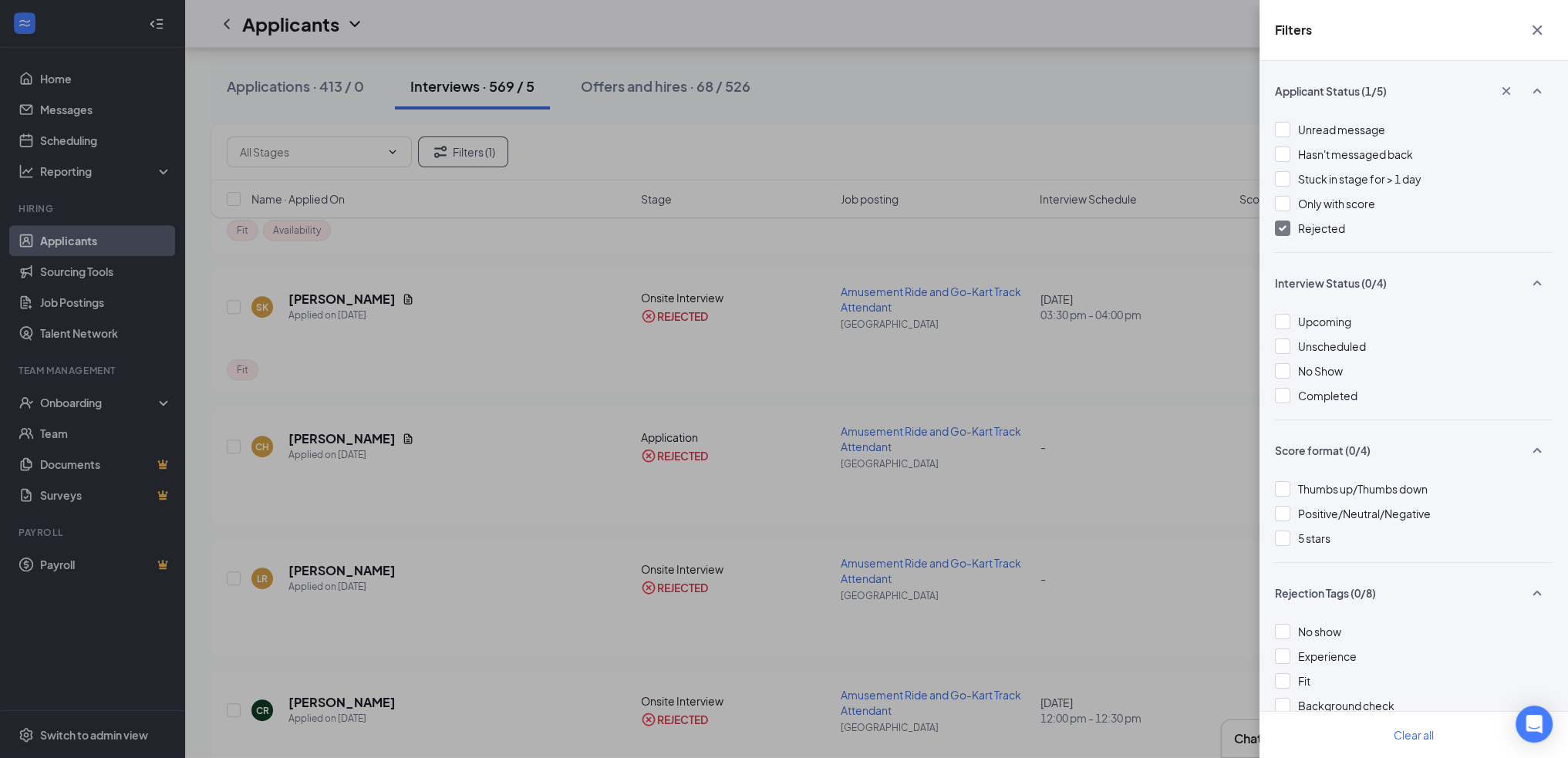
click at [1534, 24] on icon "Cross" at bounding box center [1537, 30] width 18 height 18
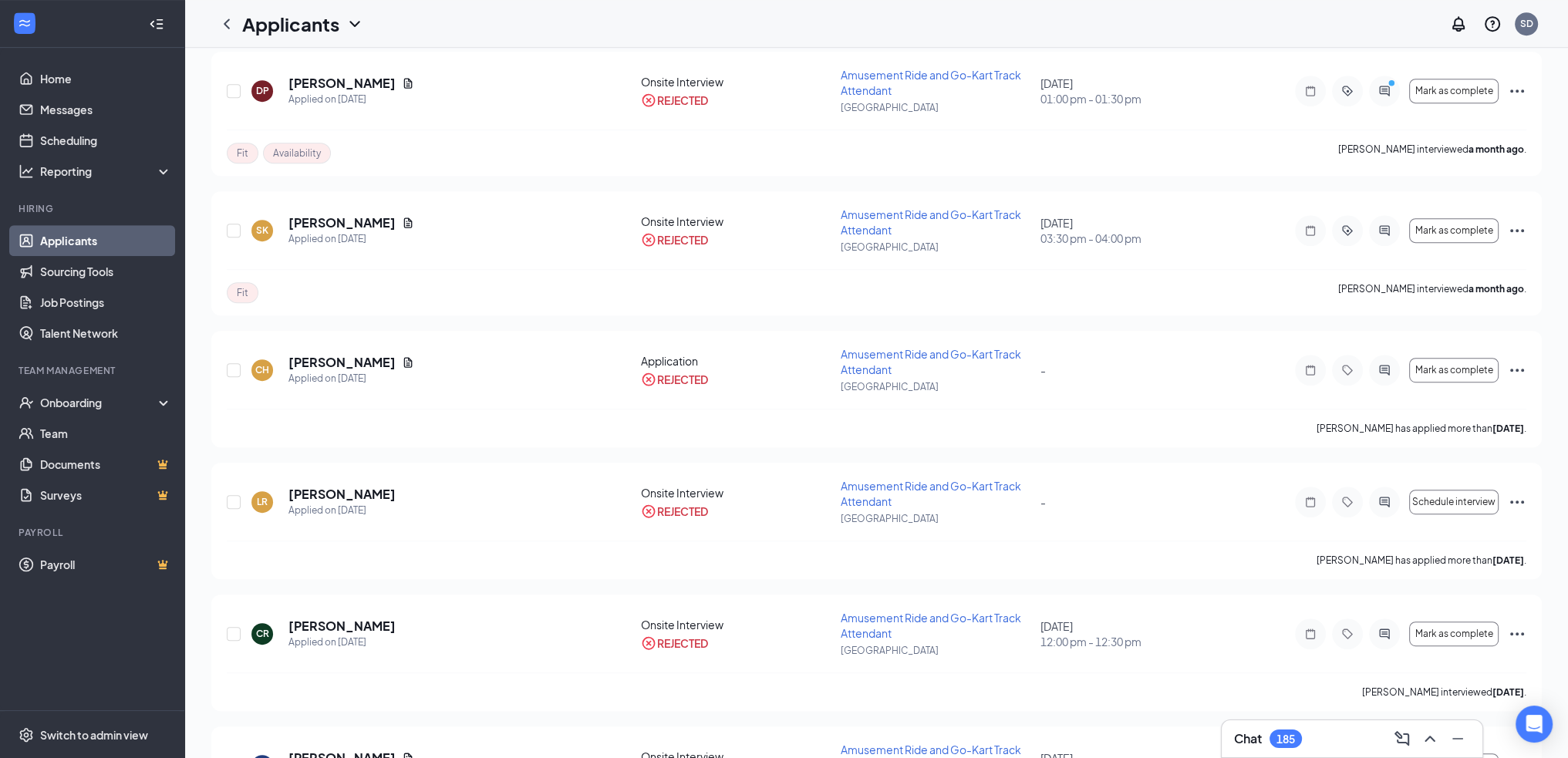
scroll to position [0, 0]
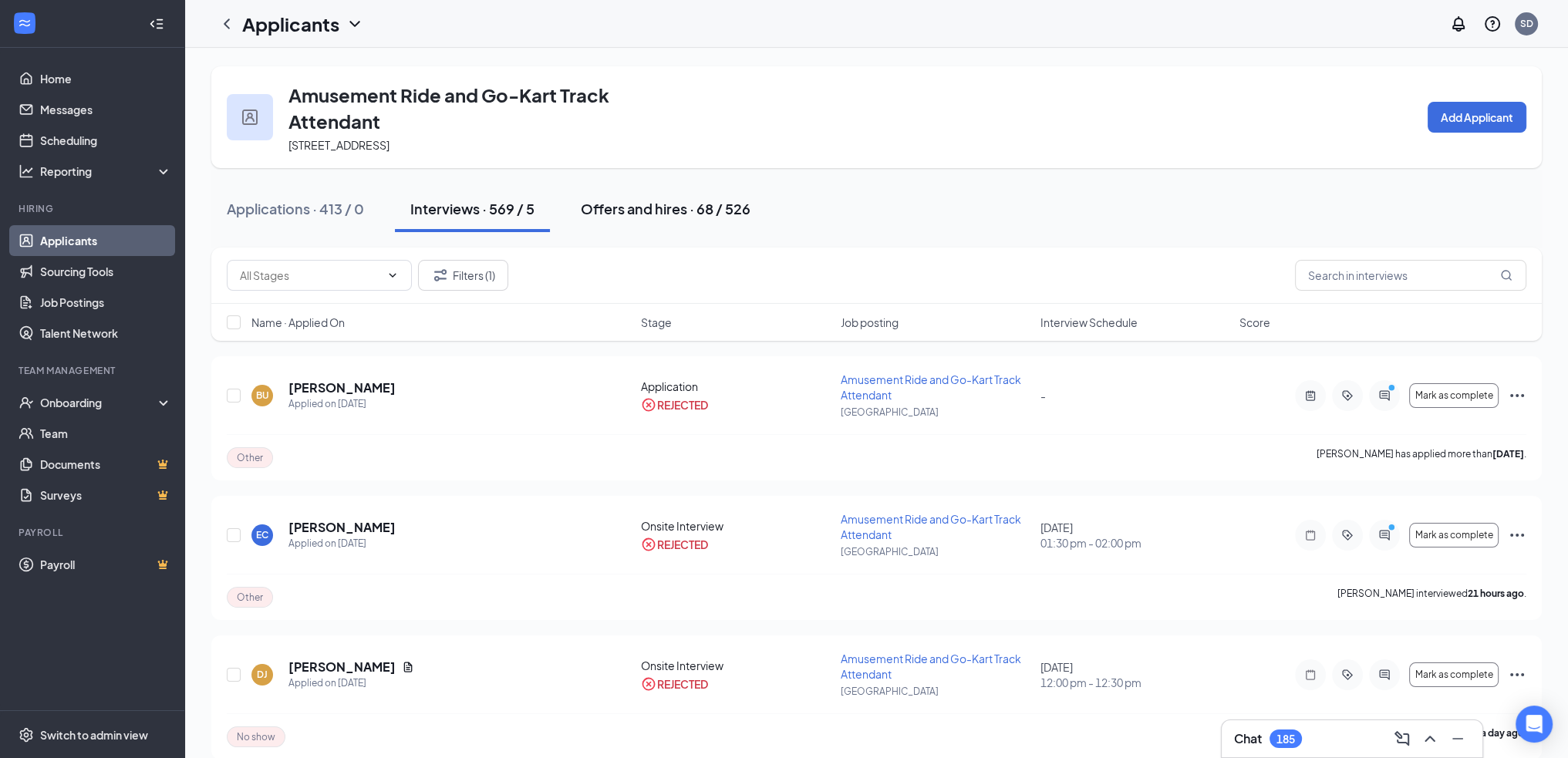
click at [632, 210] on div "Offers and hires · 68 / 526" at bounding box center [666, 208] width 170 height 19
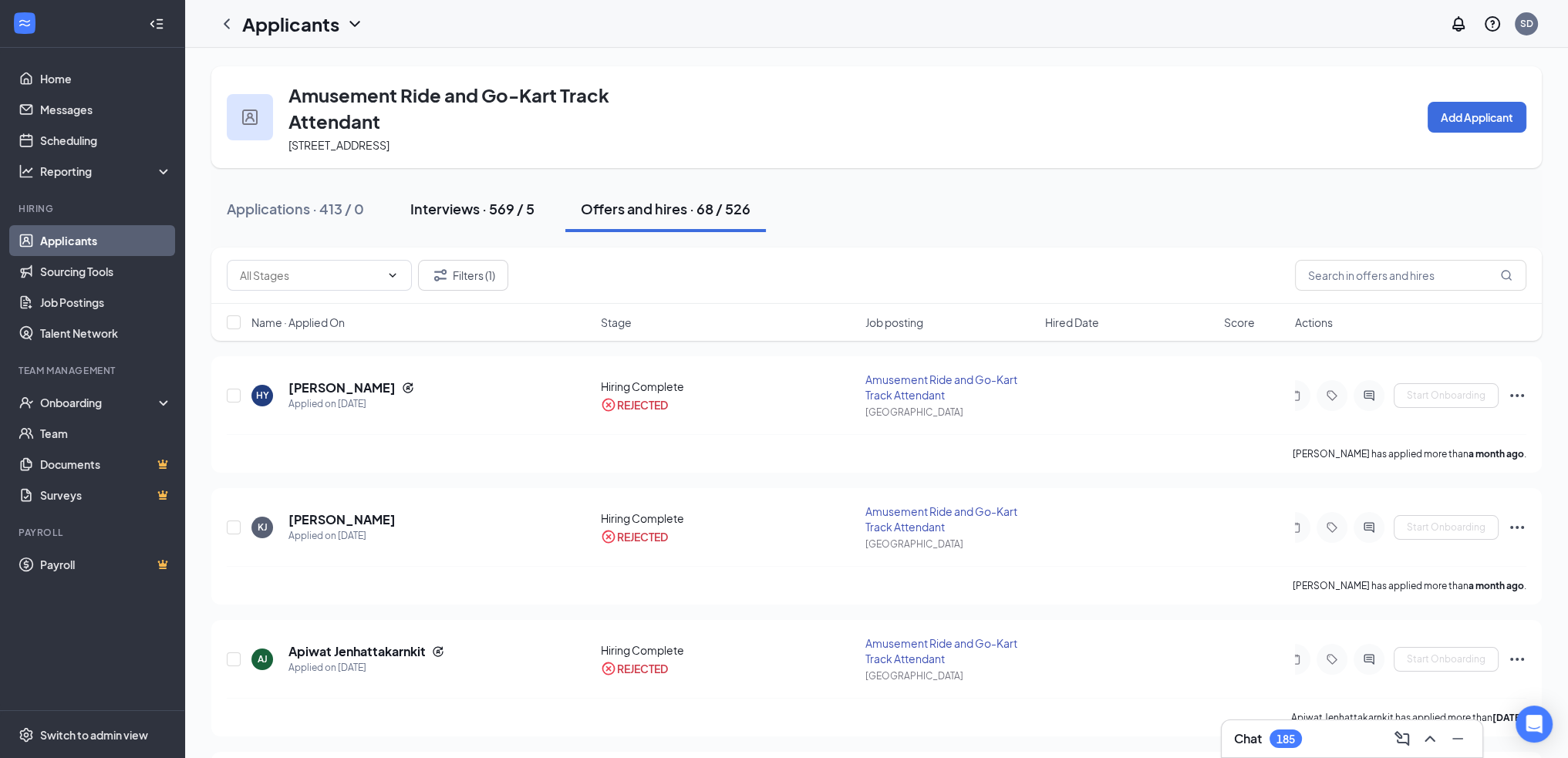
click at [506, 208] on div "Interviews · 569 / 5" at bounding box center [473, 208] width 124 height 19
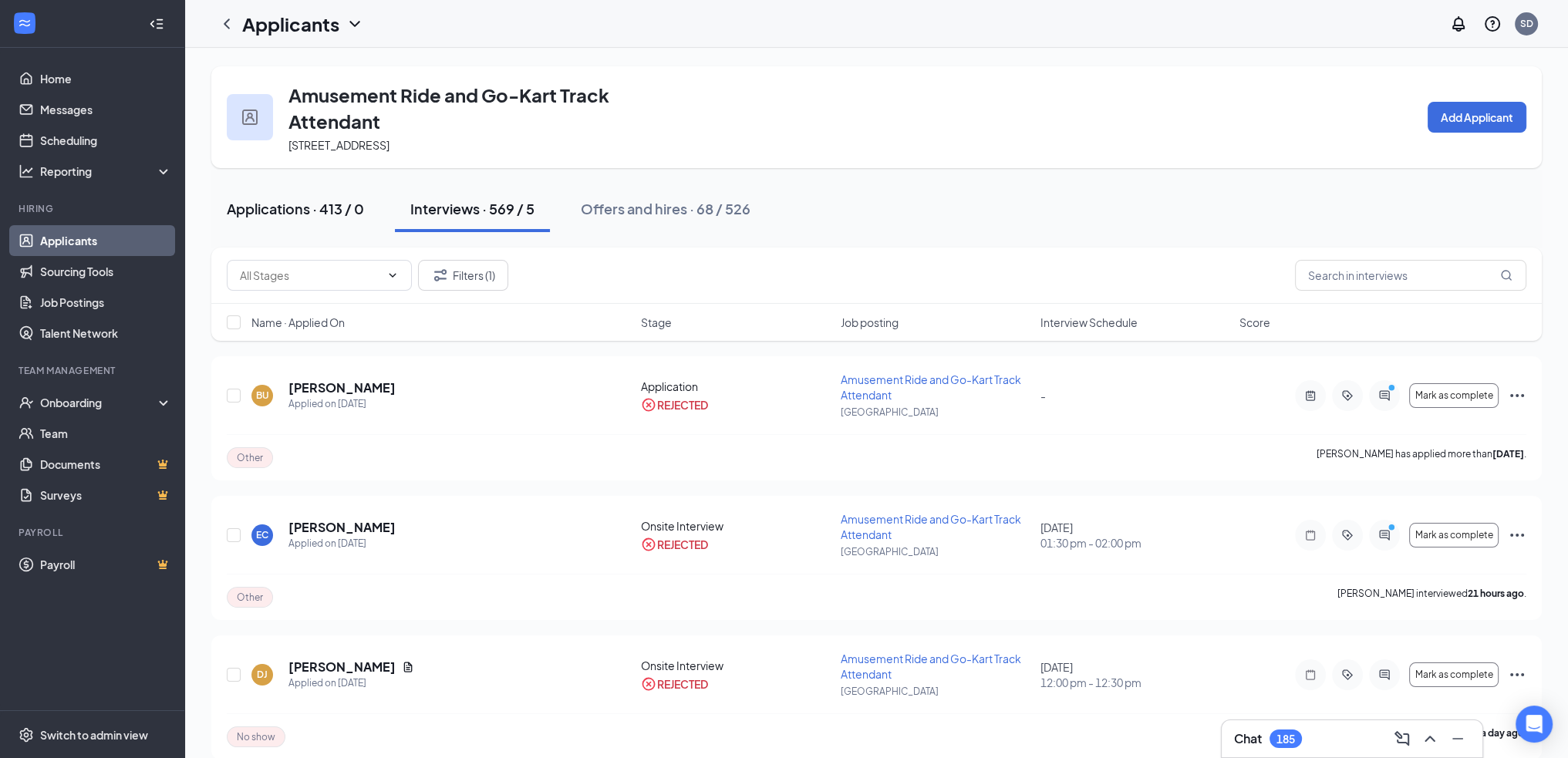
click at [324, 206] on div "Applications · 413 / 0" at bounding box center [295, 208] width 137 height 19
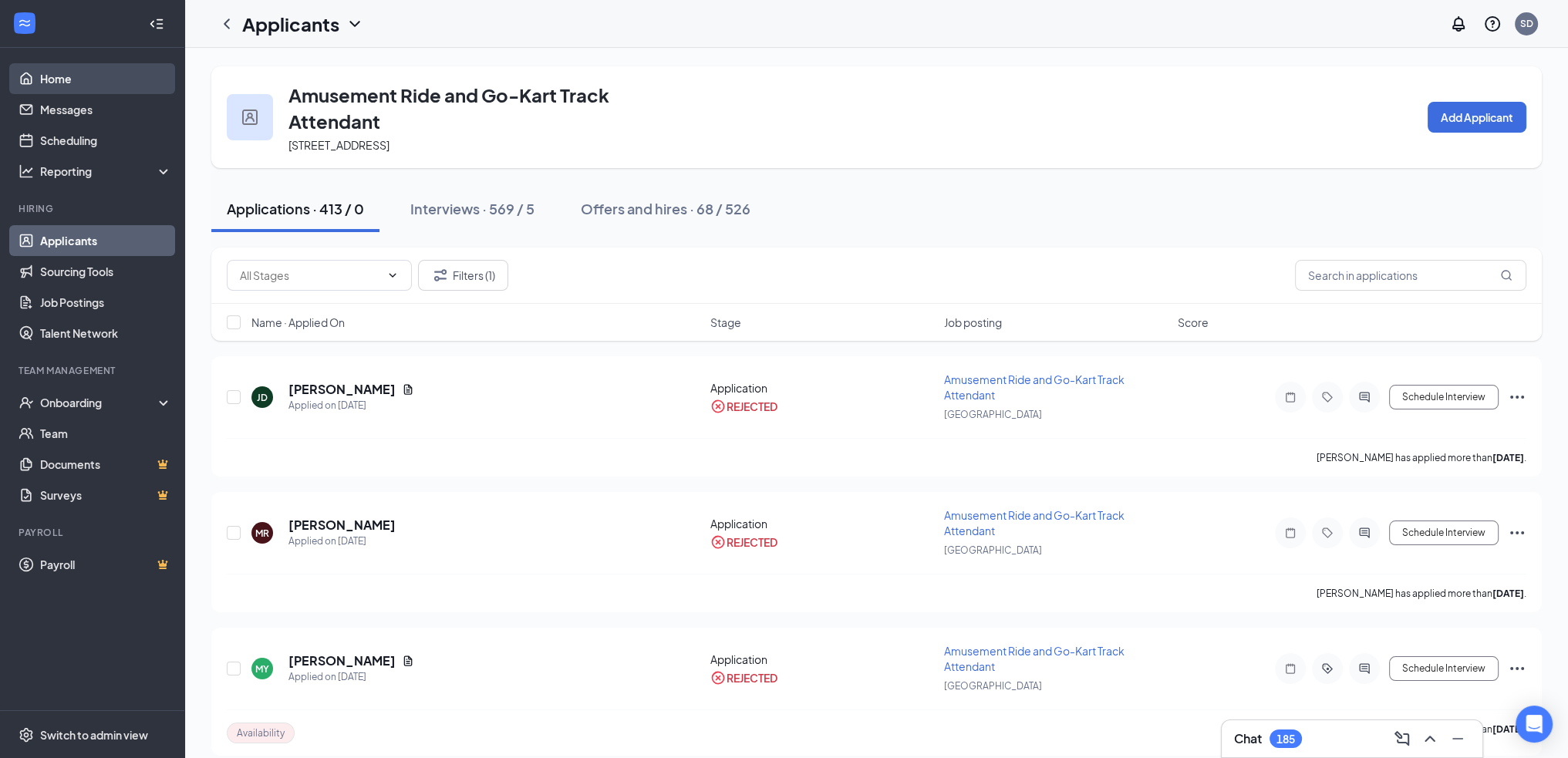
click at [46, 86] on link "Home" at bounding box center [106, 78] width 132 height 31
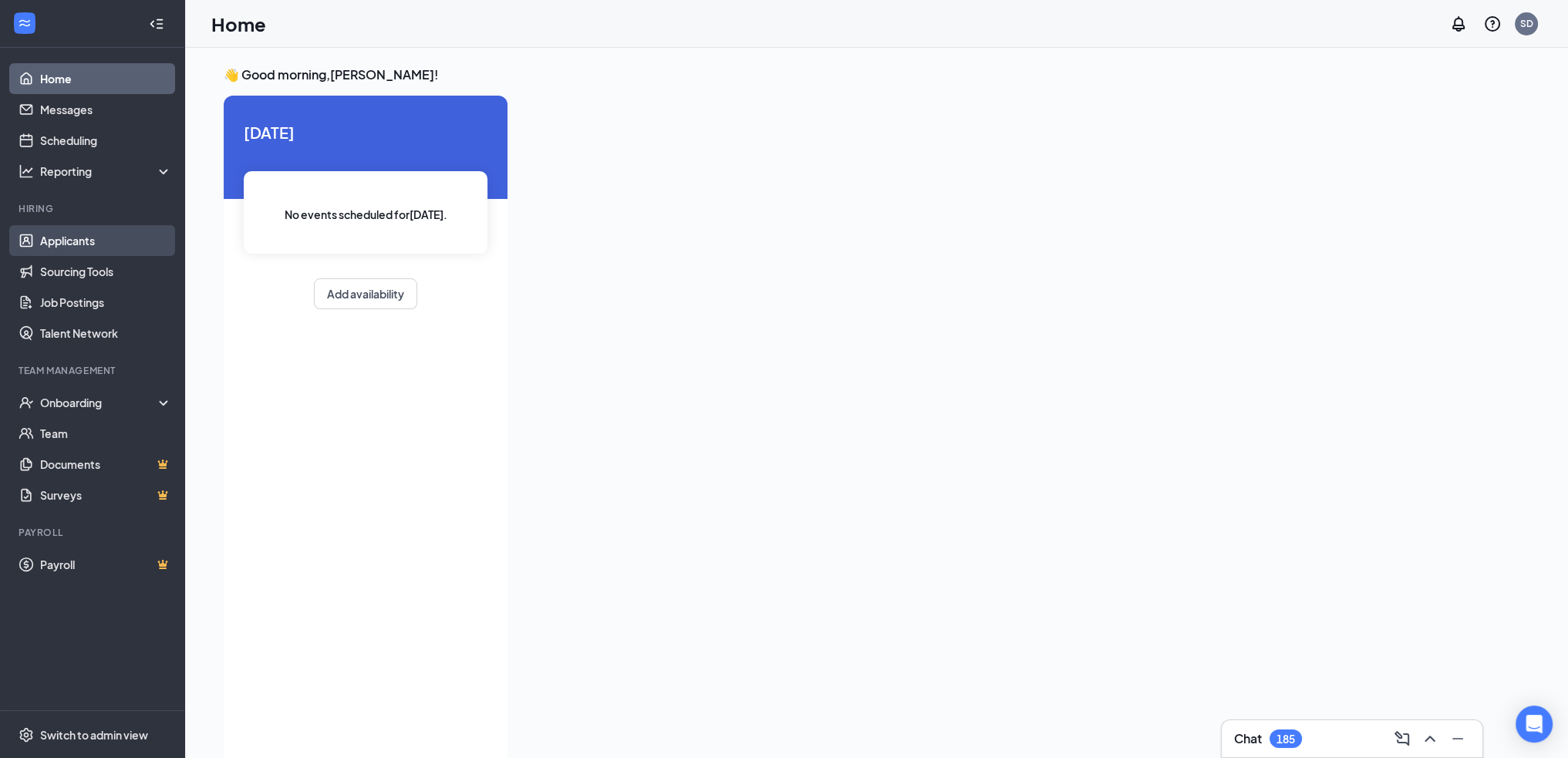
click at [102, 242] on link "Applicants" at bounding box center [106, 240] width 132 height 31
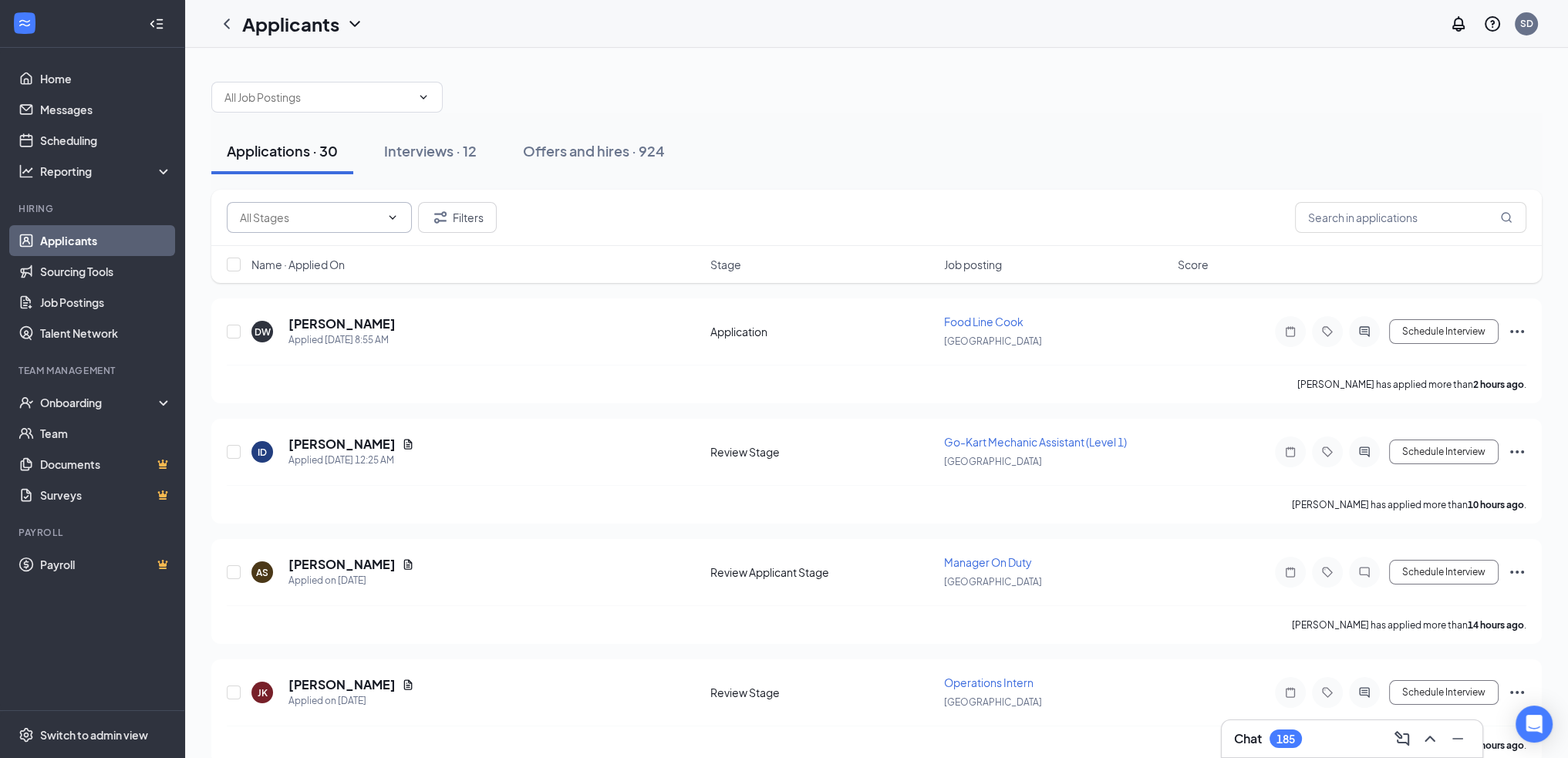
click at [397, 222] on icon "ChevronDown" at bounding box center [393, 217] width 13 height 13
click at [352, 292] on div "Review Applicant Stage (5)" at bounding box center [305, 287] width 133 height 17
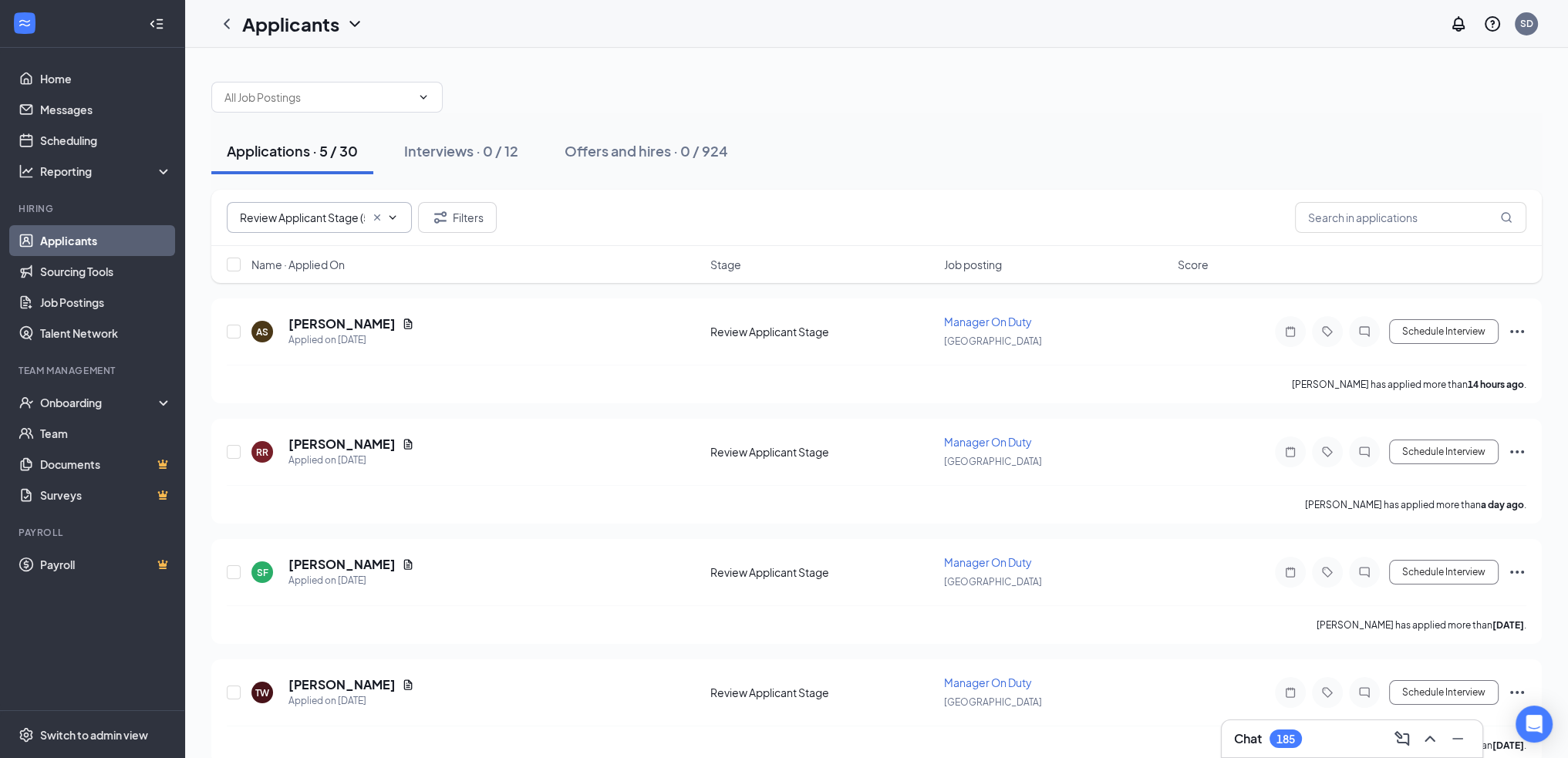
click at [400, 218] on span "Review Applicant Stage (5)" at bounding box center [319, 217] width 185 height 31
click at [341, 325] on div "Review Stage (13)" at bounding box center [319, 323] width 161 height 17
type input "Review Stage (13)"
